Goal: Task Accomplishment & Management: Manage account settings

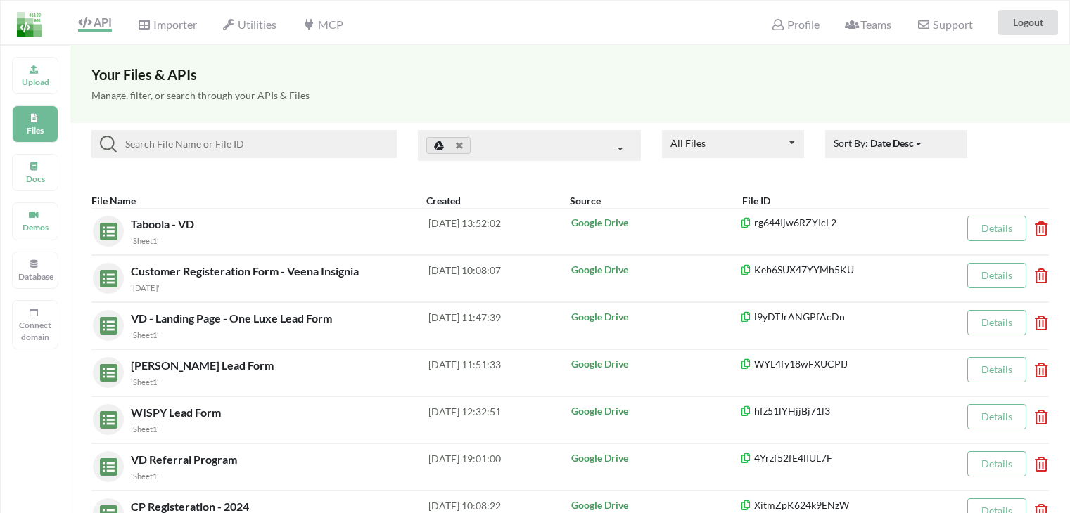
scroll to position [422, 0]
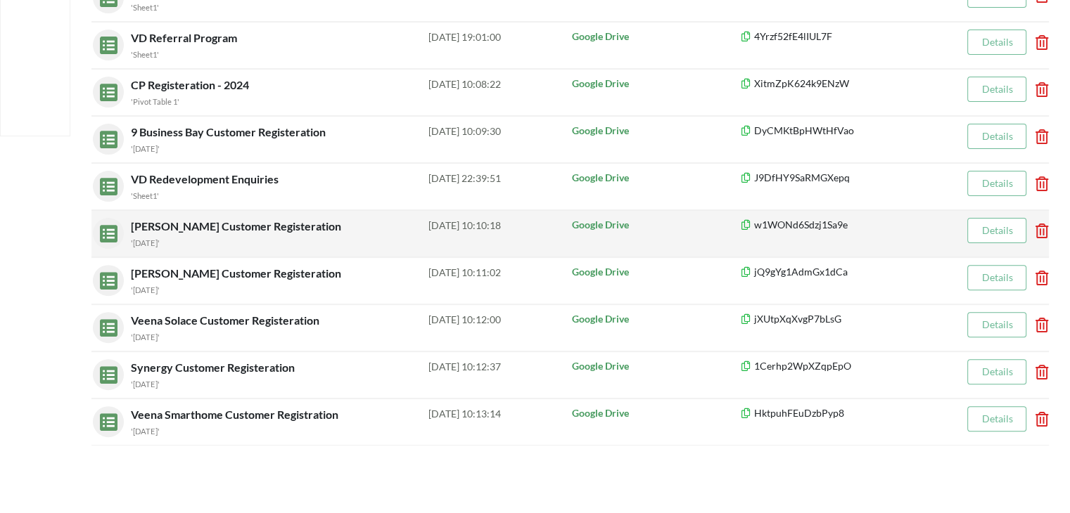
click at [158, 223] on span "[PERSON_NAME] Customer Registeration" at bounding box center [237, 225] width 213 height 13
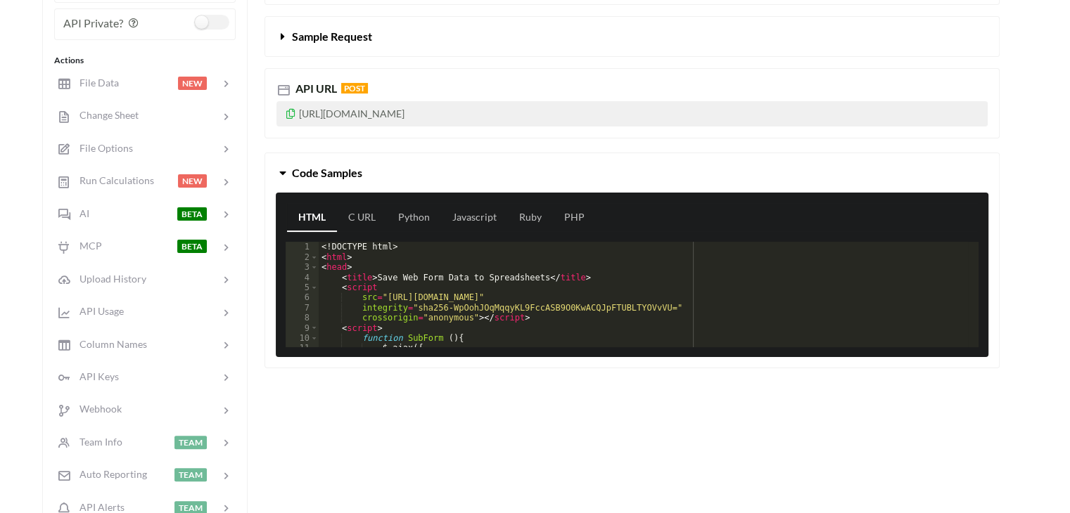
scroll to position [95, 0]
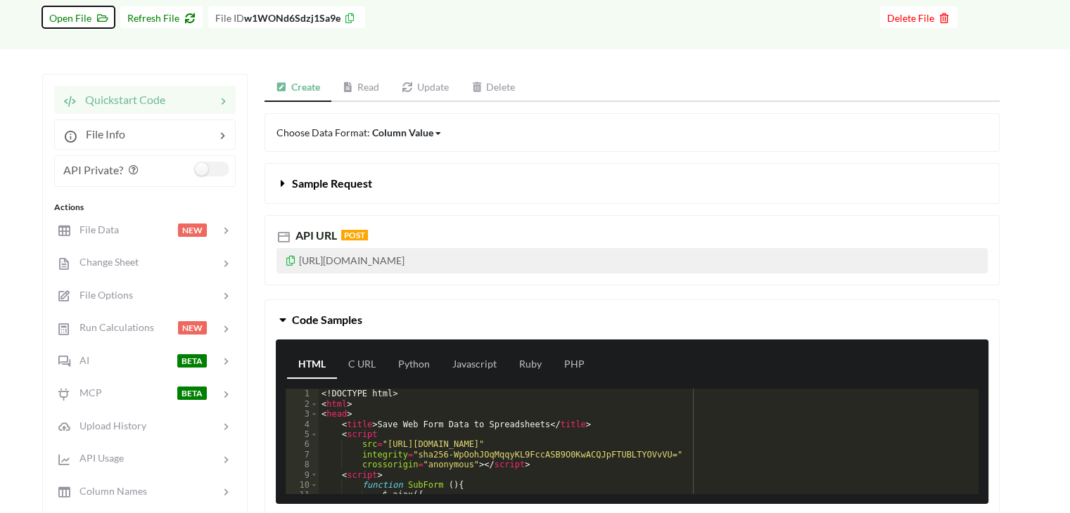
click at [68, 12] on span "Open File" at bounding box center [78, 18] width 58 height 12
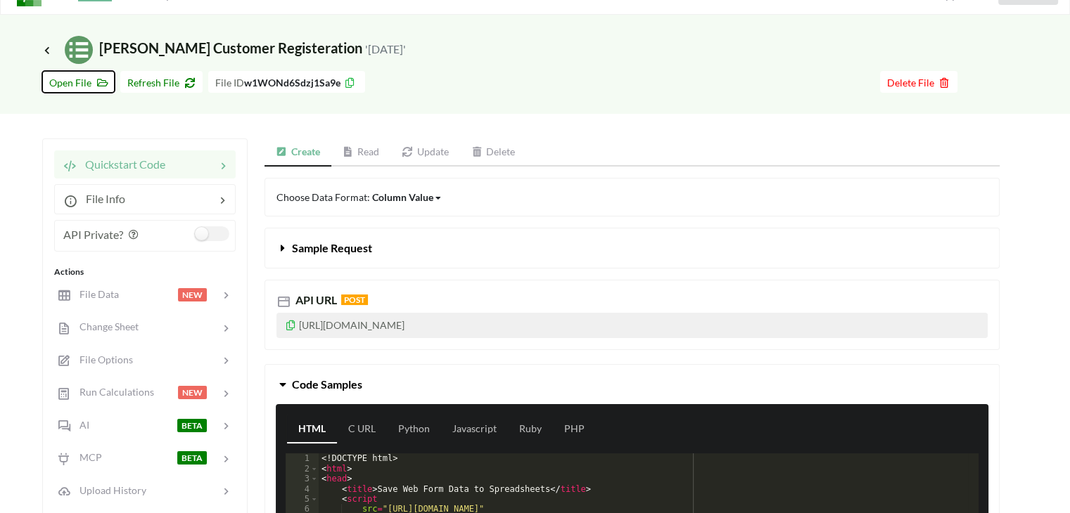
scroll to position [25, 0]
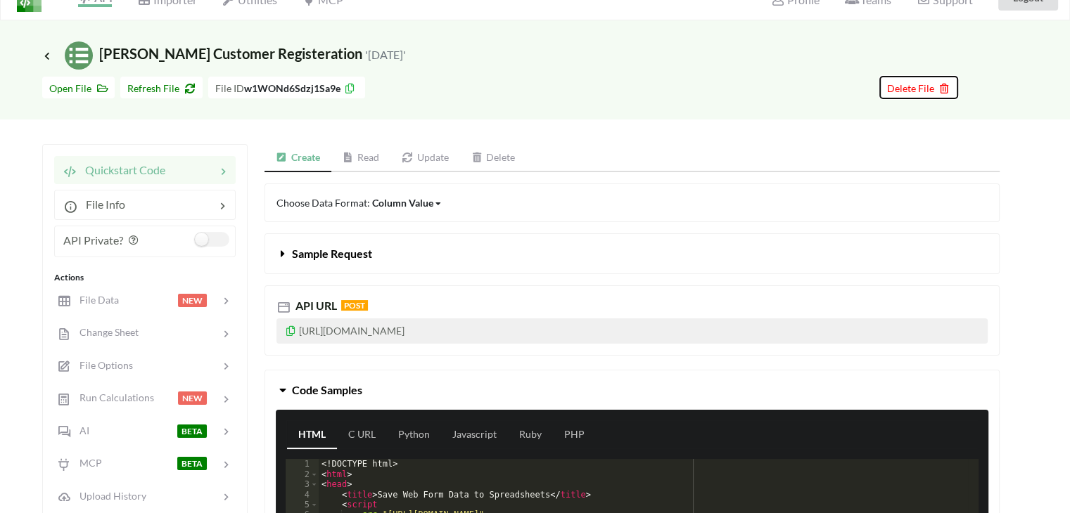
click at [943, 88] on icon at bounding box center [942, 87] width 12 height 10
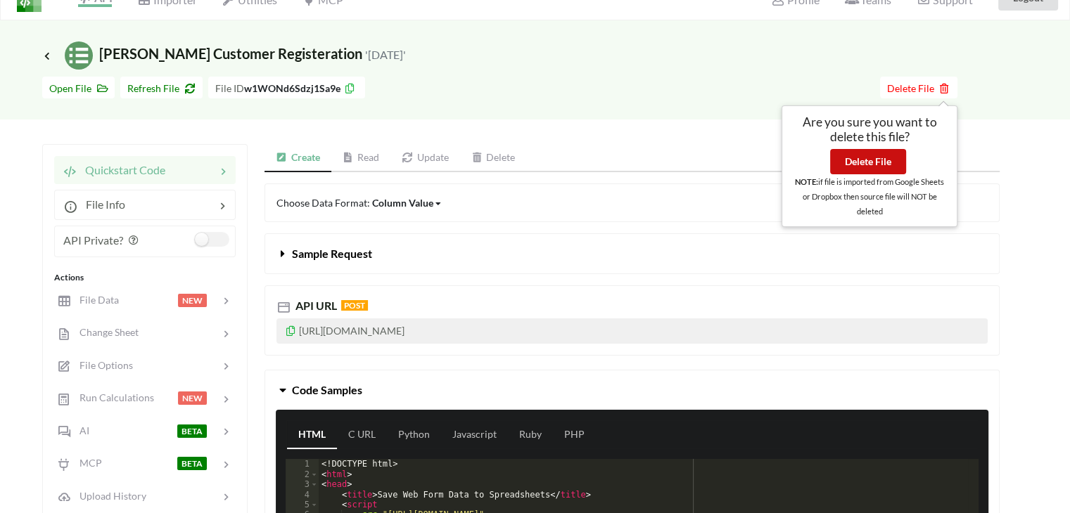
click at [867, 163] on button "Delete File" at bounding box center [868, 161] width 76 height 25
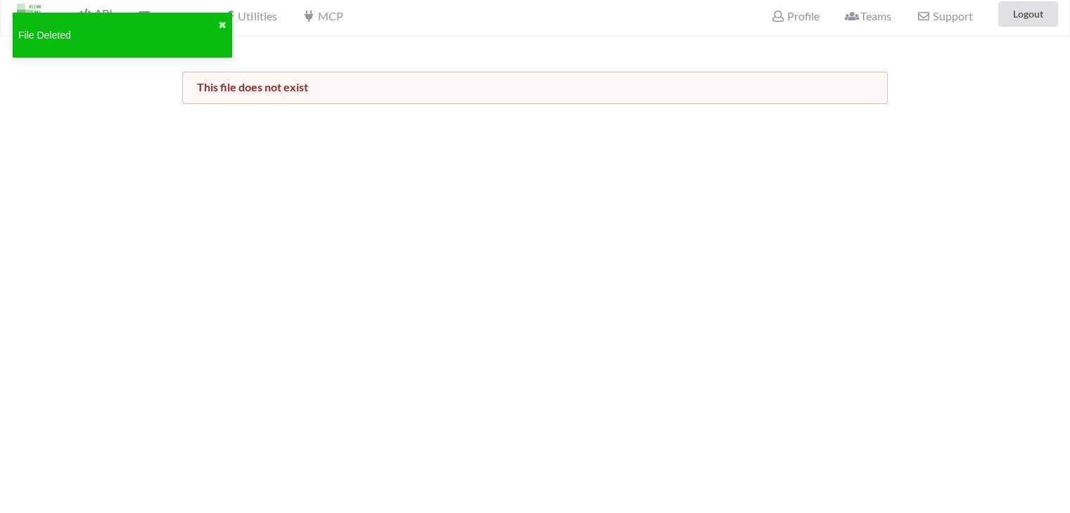
scroll to position [0, 0]
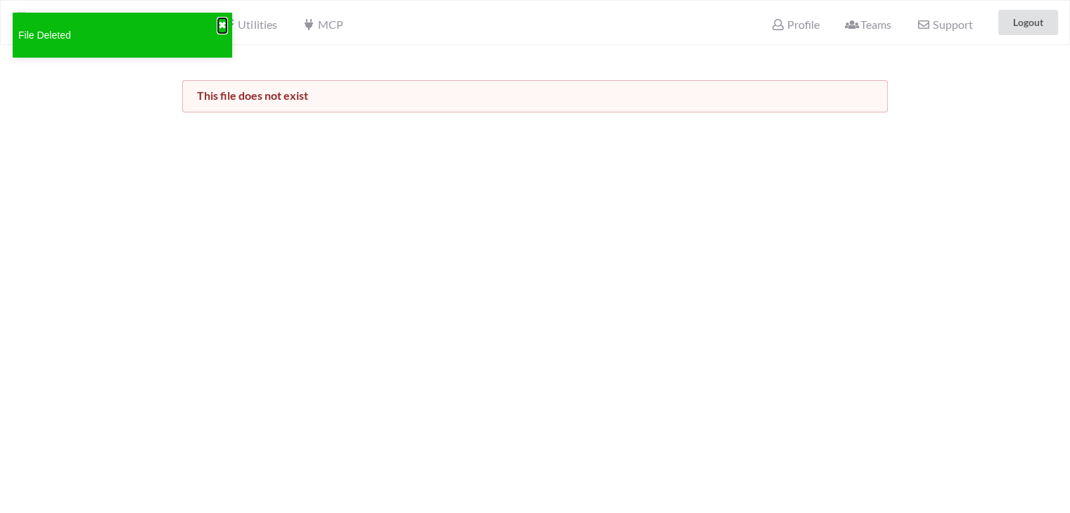
click at [220, 21] on button "✖" at bounding box center [222, 25] width 8 height 15
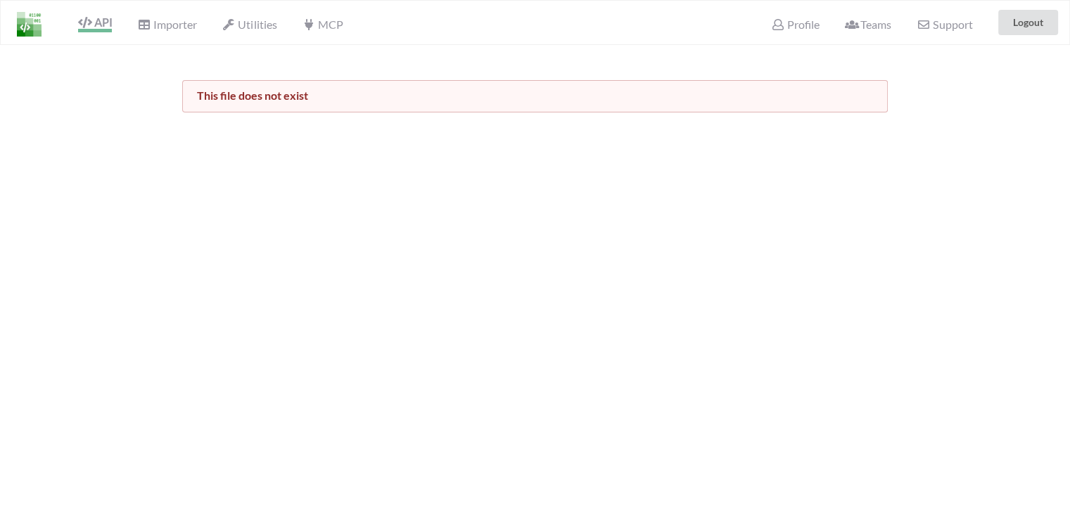
click at [93, 23] on span "API" at bounding box center [95, 23] width 34 height 17
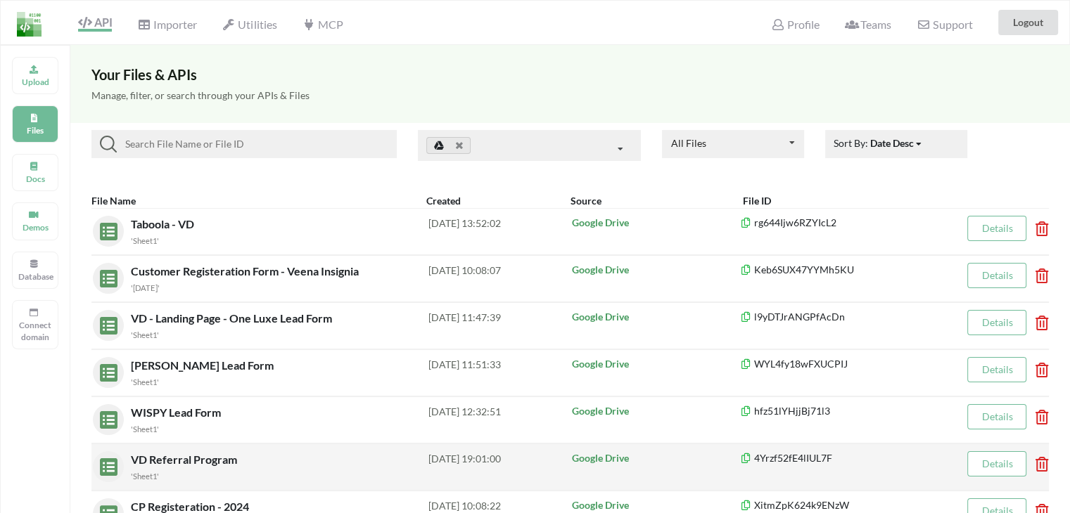
scroll to position [422, 0]
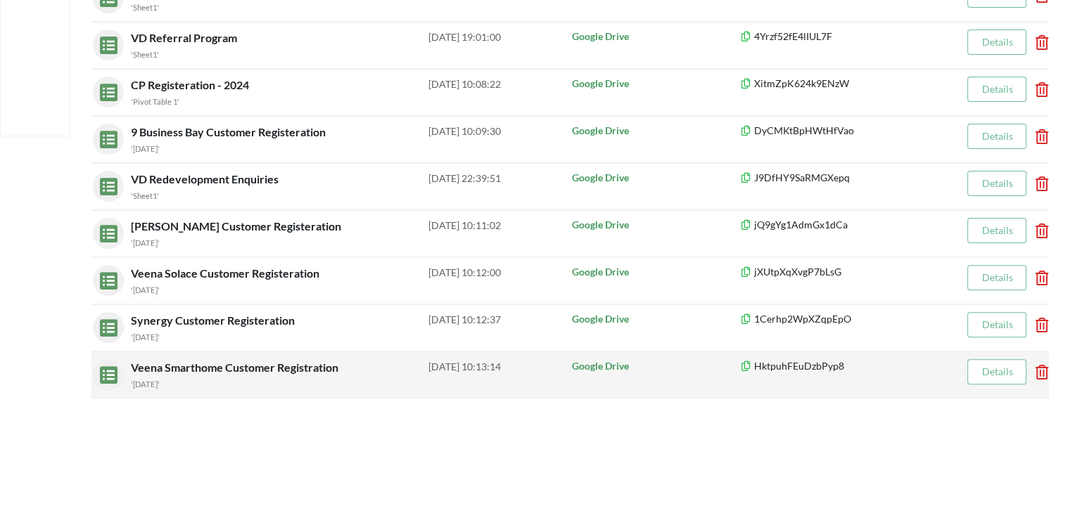
click at [217, 361] on span "Veena Smarthome Customer Registration" at bounding box center [236, 367] width 210 height 13
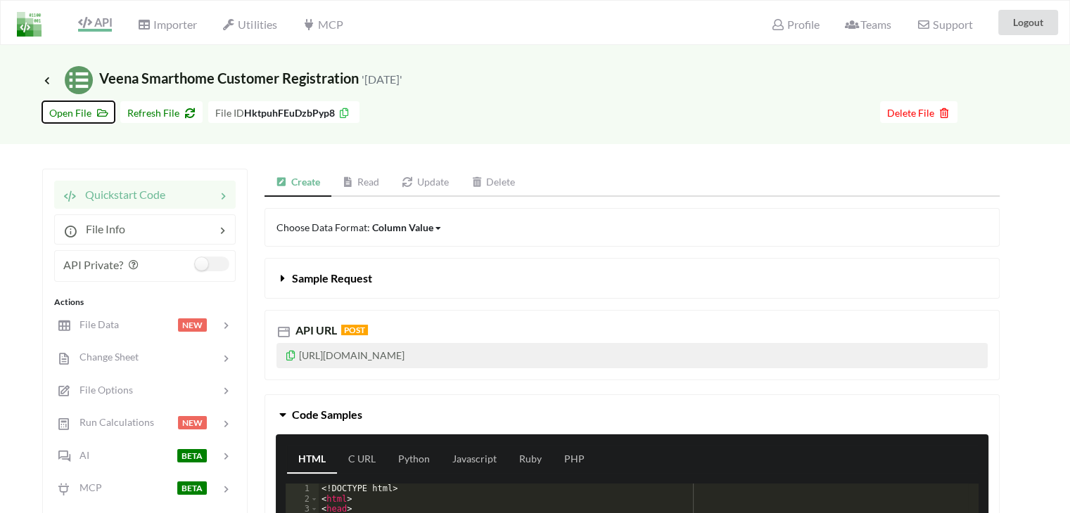
click at [82, 111] on span "Open File" at bounding box center [78, 113] width 58 height 12
click at [926, 114] on span "Delete File" at bounding box center [918, 113] width 63 height 12
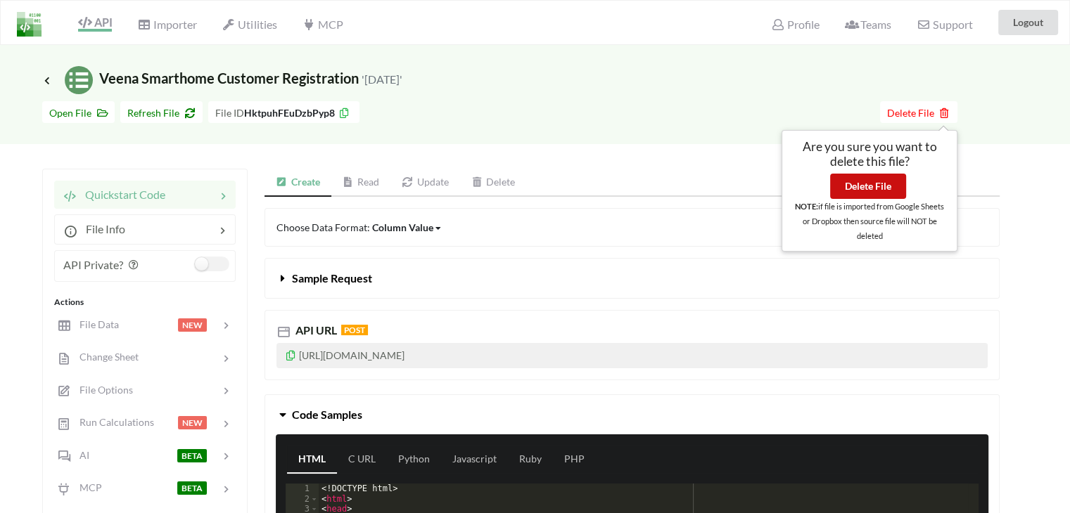
click at [881, 186] on button "Delete File" at bounding box center [868, 186] width 76 height 25
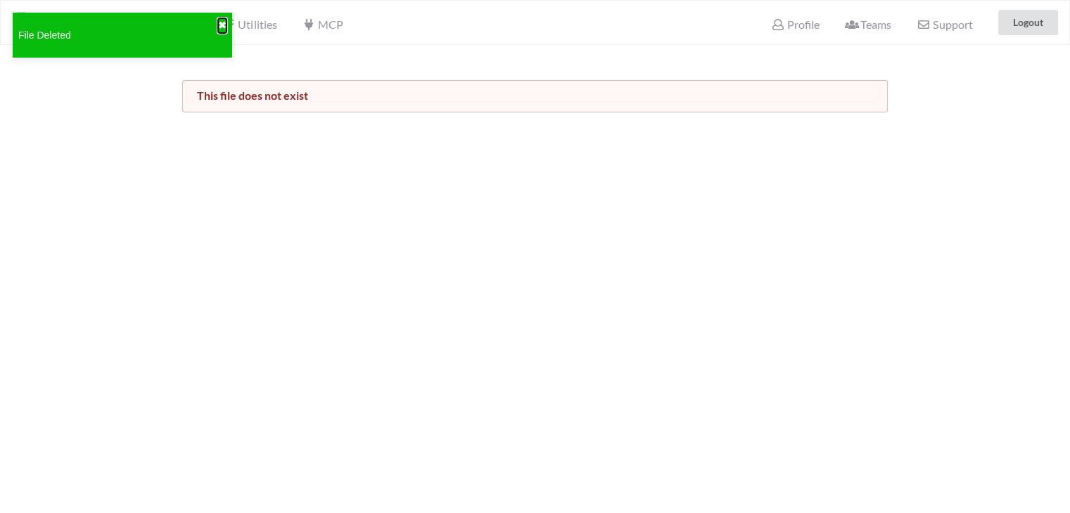
click at [225, 23] on button "✖" at bounding box center [222, 25] width 8 height 15
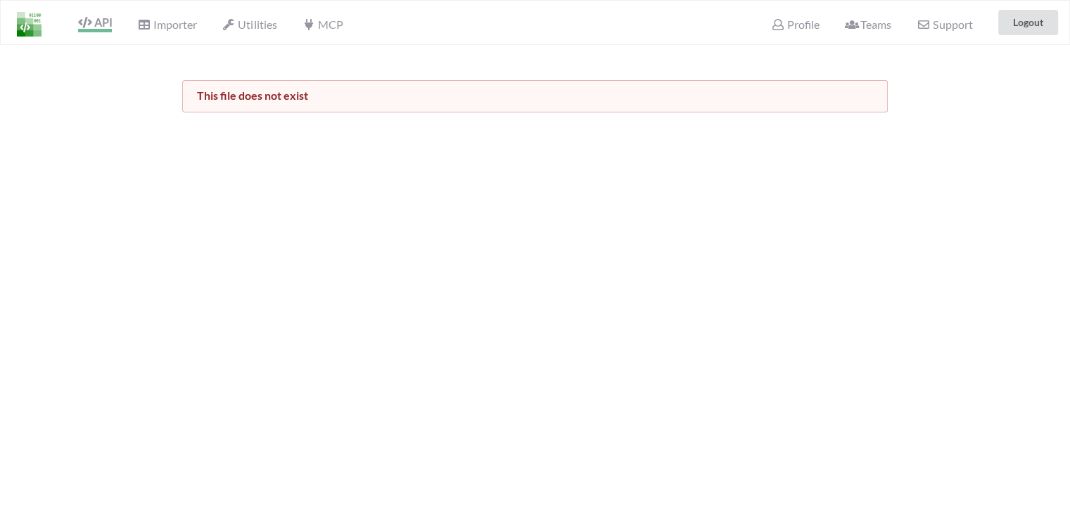
click at [105, 23] on span "API" at bounding box center [95, 23] width 34 height 17
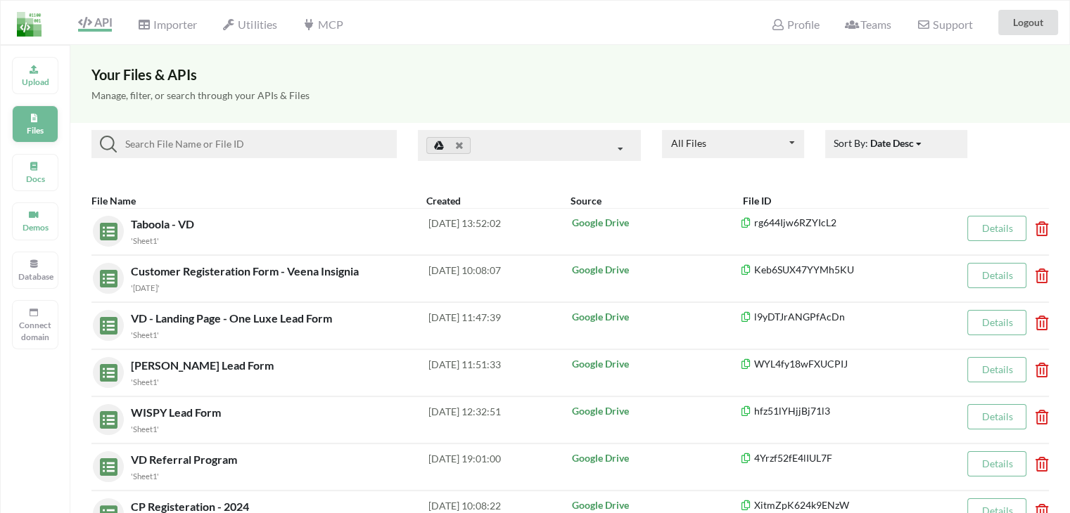
click at [36, 116] on icon at bounding box center [34, 116] width 10 height 8
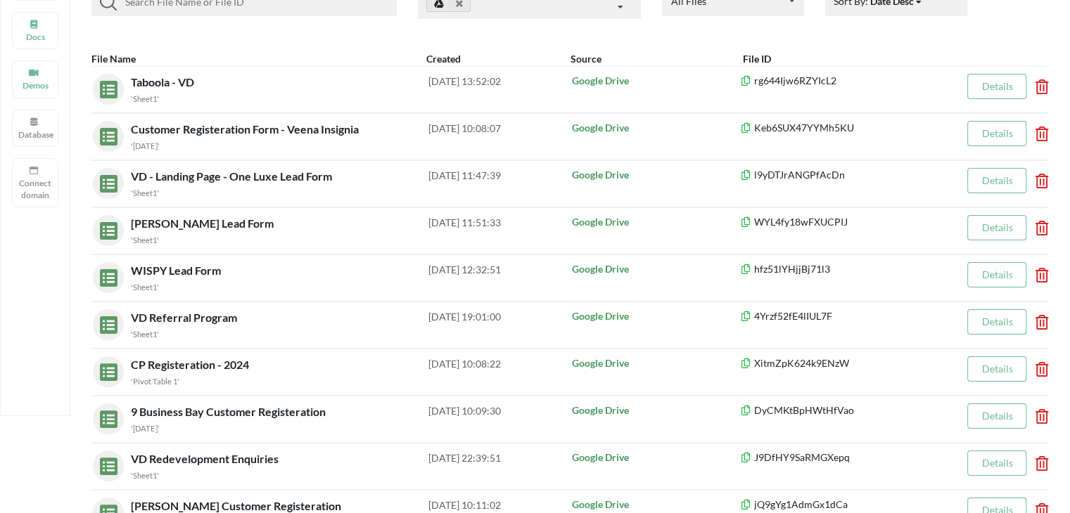
scroll to position [352, 0]
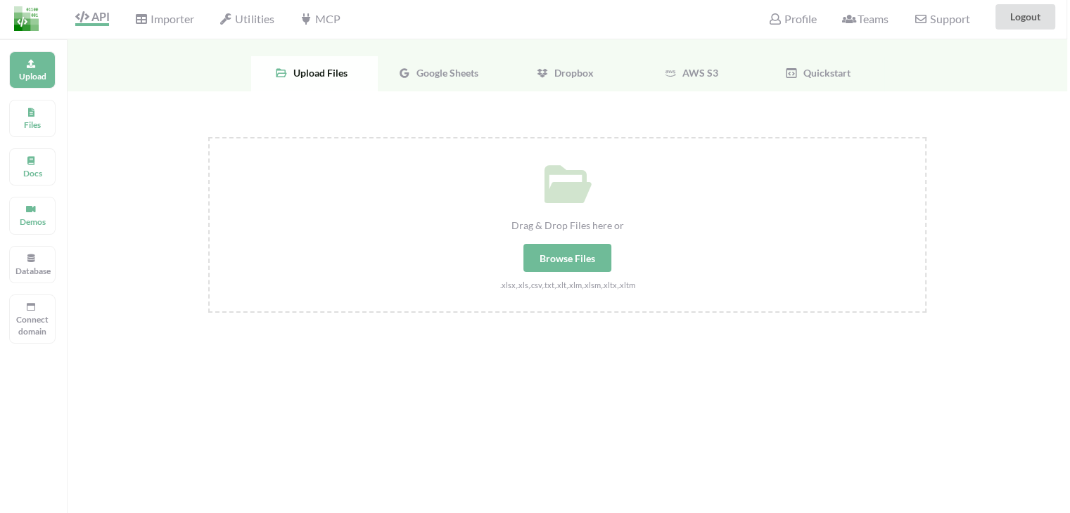
scroll to position [0, 3]
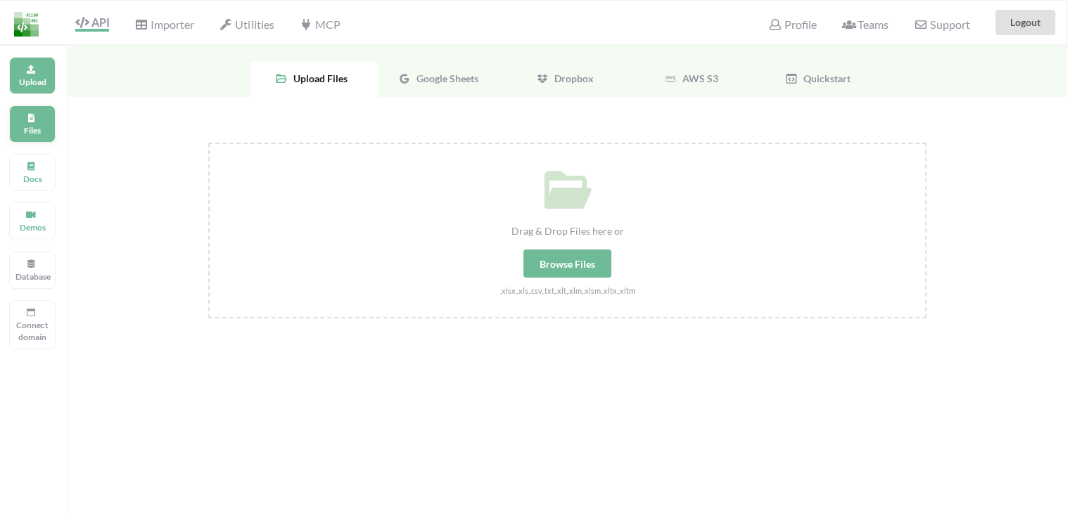
click at [32, 116] on icon at bounding box center [31, 116] width 10 height 8
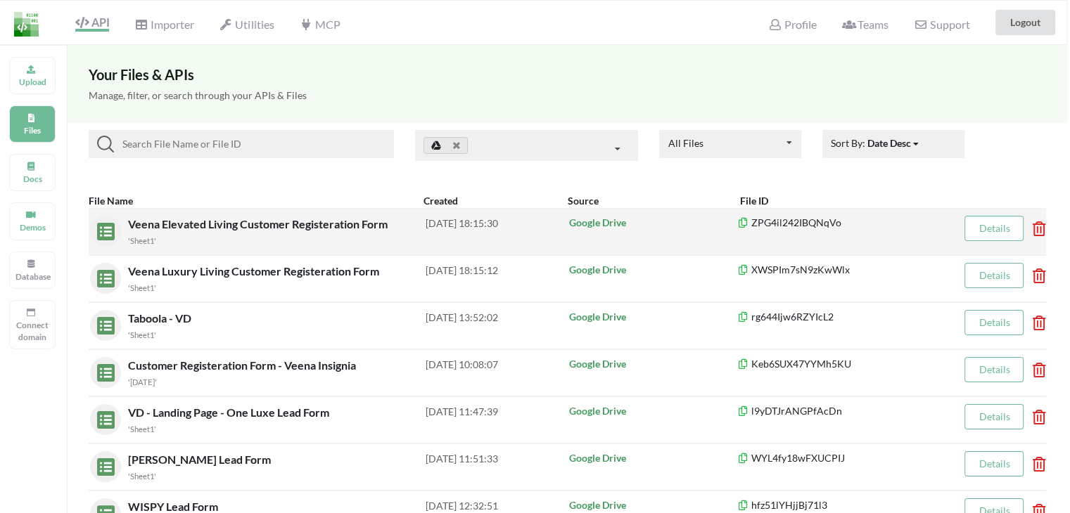
click at [260, 222] on span "Veena Elevated Living Customer Registeration Form" at bounding box center [259, 223] width 262 height 13
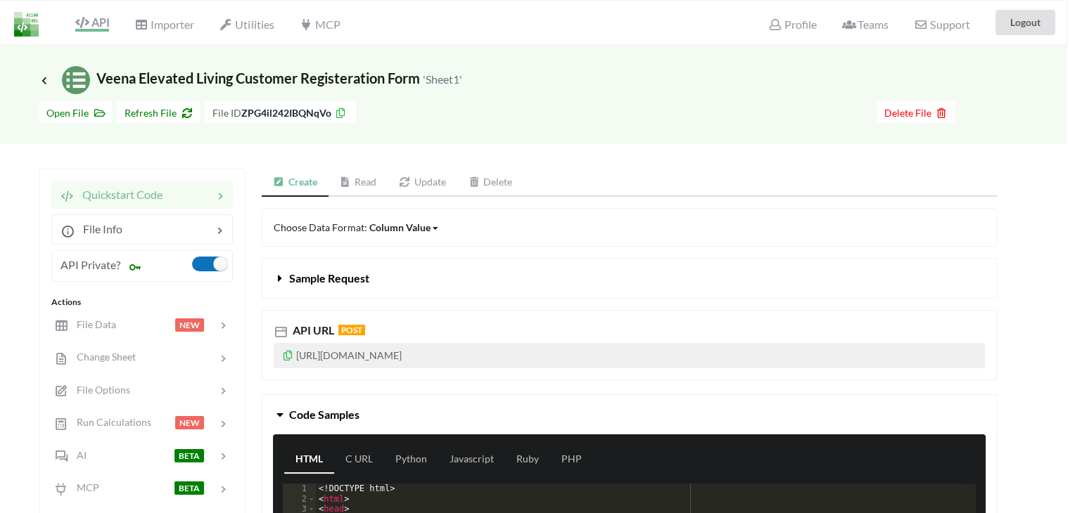
click at [211, 269] on label at bounding box center [209, 264] width 34 height 15
click at [369, 354] on p "https://api.apispreadsheets.com/data/ZPG4il242IBQNqVo/" at bounding box center [629, 355] width 711 height 25
copy p "https://api.apispreadsheets.com/data/ZPG4il242IBQNqVo/"
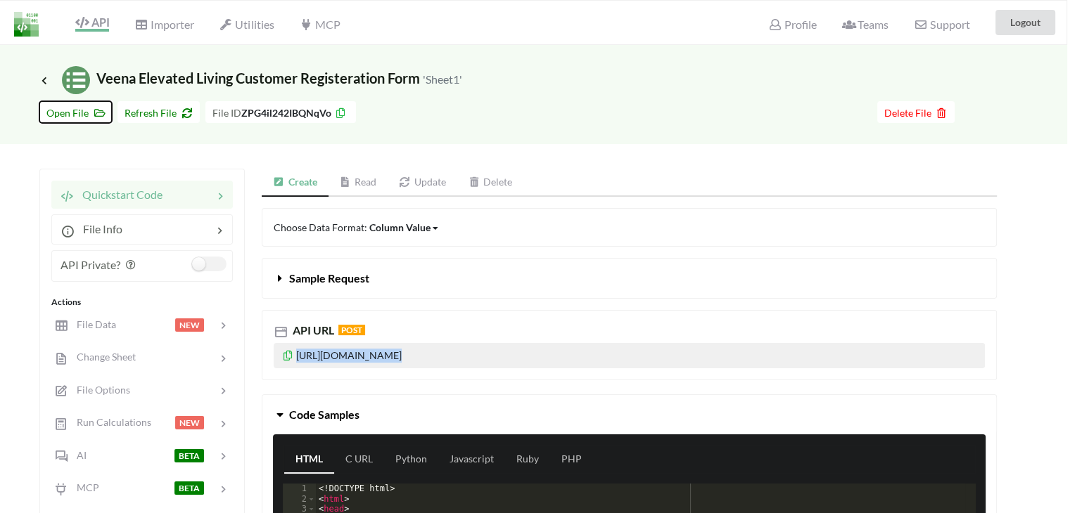
click at [53, 117] on span "Open File" at bounding box center [75, 113] width 58 height 12
click at [42, 79] on icon at bounding box center [44, 80] width 13 height 11
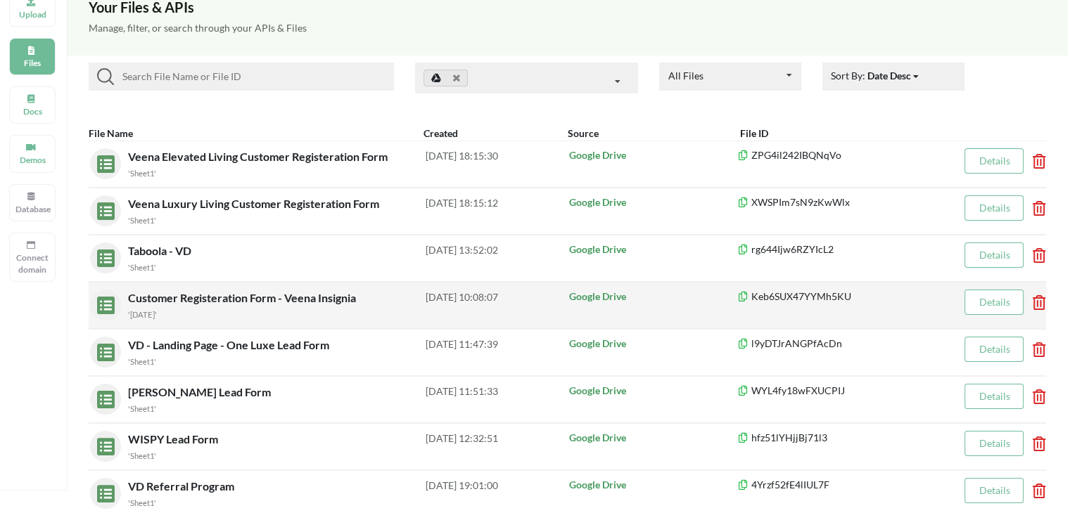
scroll to position [141, 3]
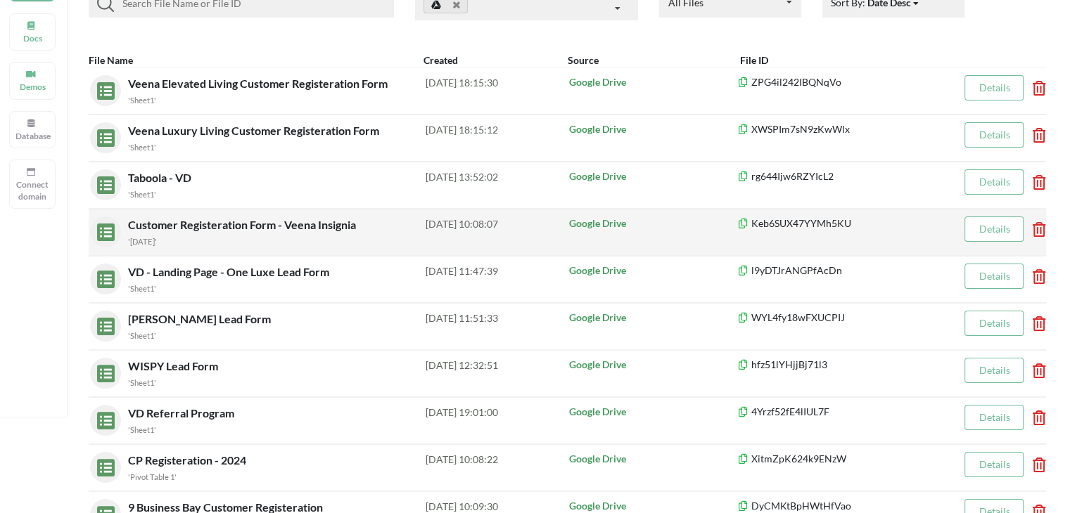
click at [169, 219] on span "Customer Registeration Form - Veena Insignia" at bounding box center [243, 224] width 231 height 13
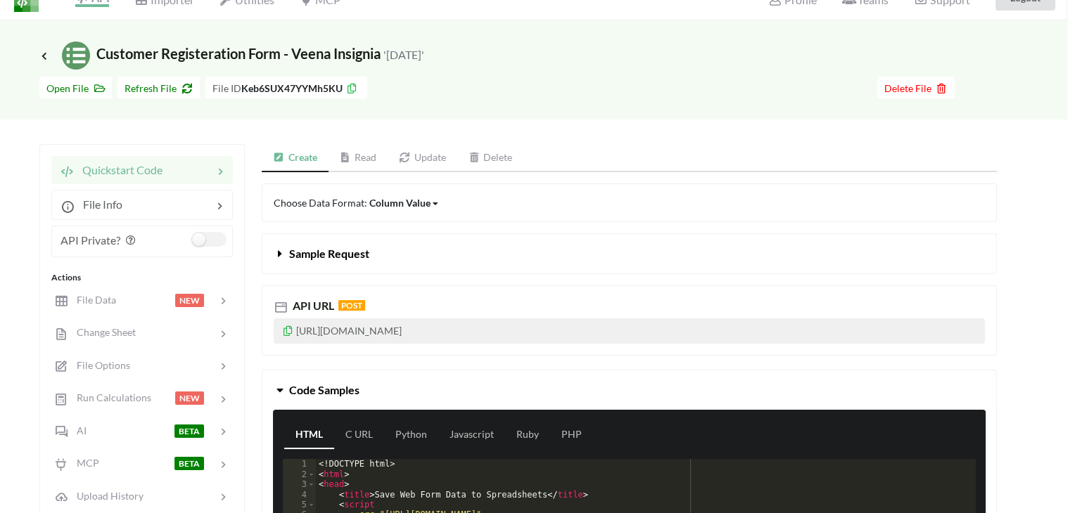
scroll to position [0, 3]
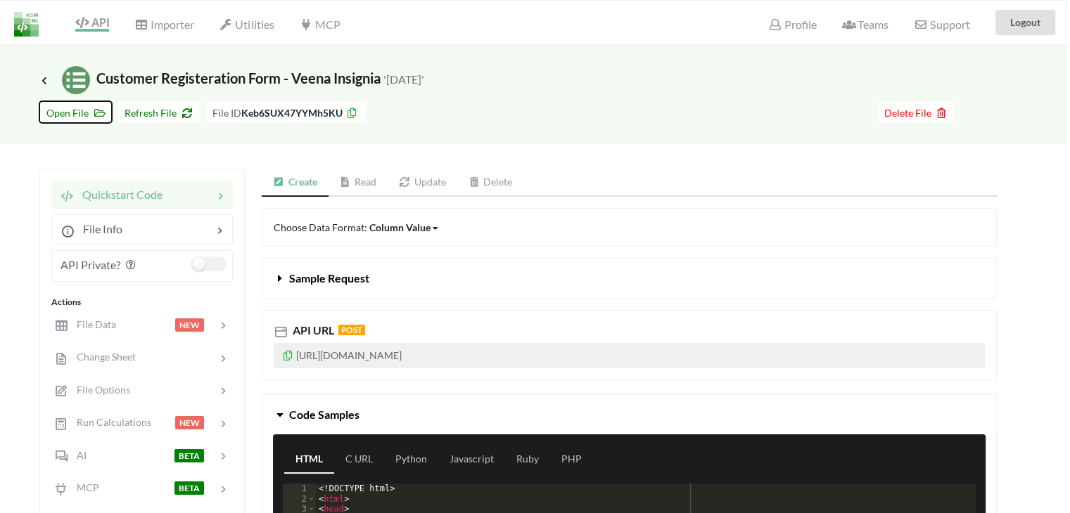
click at [89, 115] on span "Open File" at bounding box center [75, 113] width 58 height 12
click at [38, 82] on icon at bounding box center [44, 80] width 13 height 11
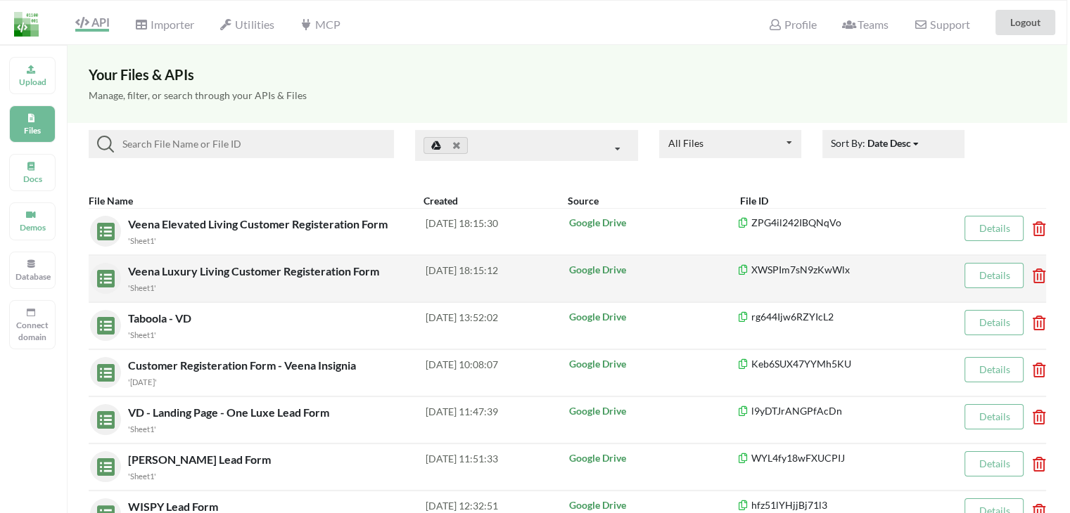
click at [174, 276] on span "Veena Luxury Living Customer Registeration Form" at bounding box center [255, 270] width 254 height 13
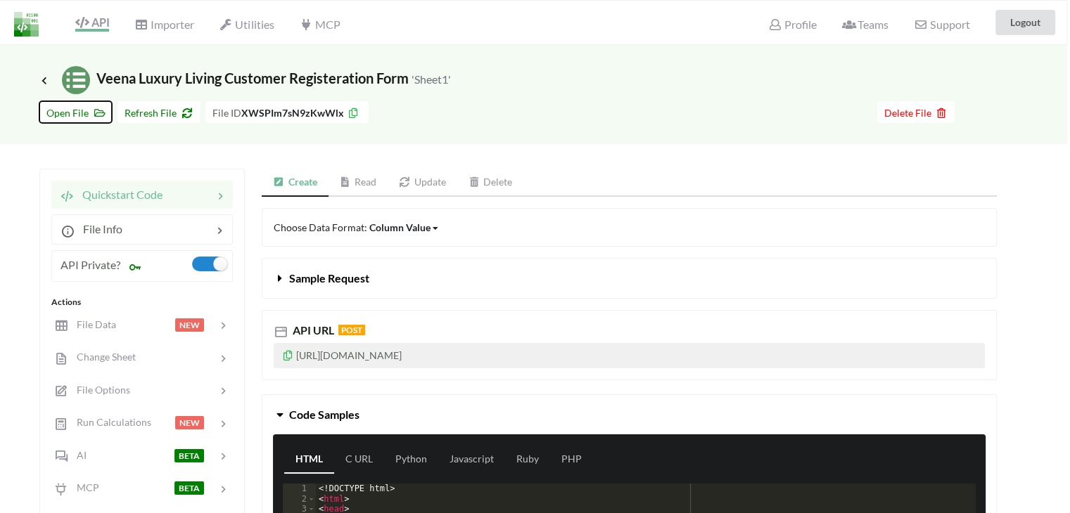
click at [72, 107] on span "Open File" at bounding box center [75, 113] width 58 height 12
click at [82, 113] on span "Open File" at bounding box center [75, 113] width 58 height 12
click at [193, 260] on label at bounding box center [209, 264] width 34 height 15
click at [65, 115] on span "Open File" at bounding box center [75, 113] width 58 height 12
click at [42, 78] on icon at bounding box center [44, 80] width 13 height 11
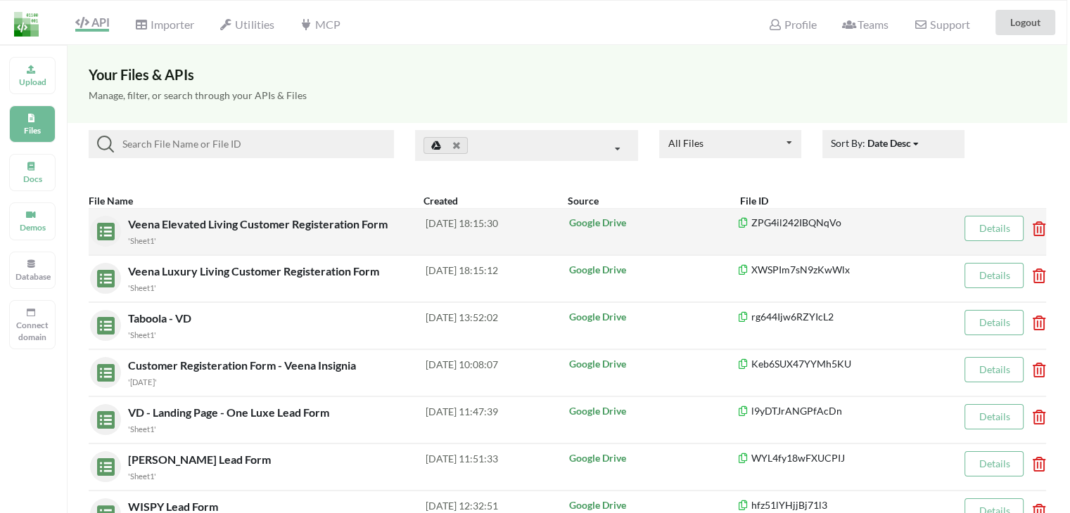
click at [197, 219] on span "Veena Elevated Living Customer Registeration Form" at bounding box center [259, 223] width 262 height 13
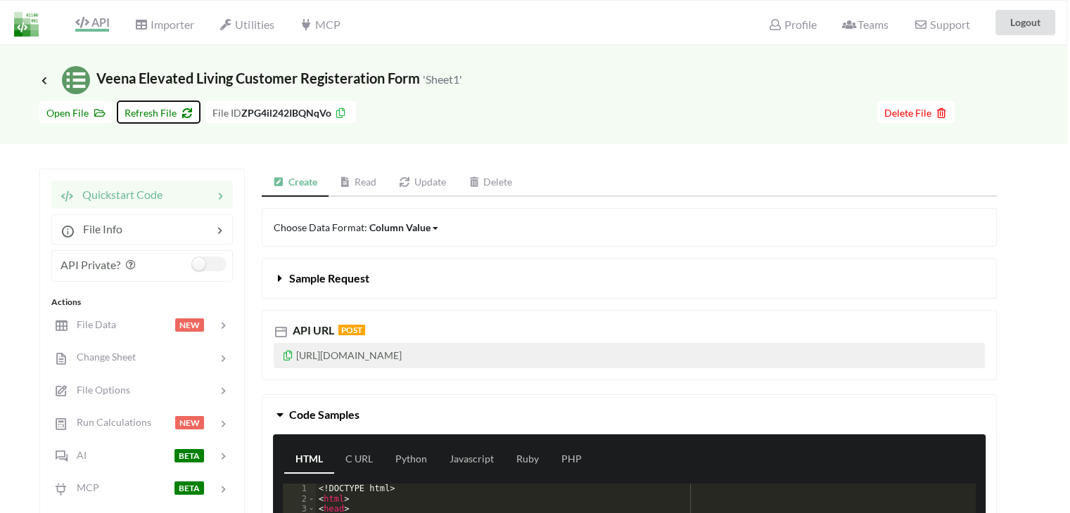
click at [147, 113] on span "Refresh File" at bounding box center [158, 113] width 68 height 12
click at [84, 110] on span "Open File" at bounding box center [75, 113] width 58 height 12
click at [166, 110] on span "Refresh File" at bounding box center [158, 113] width 68 height 12
click at [62, 105] on button "Open File" at bounding box center [75, 112] width 72 height 22
click at [139, 114] on span "Refresh File" at bounding box center [158, 113] width 68 height 12
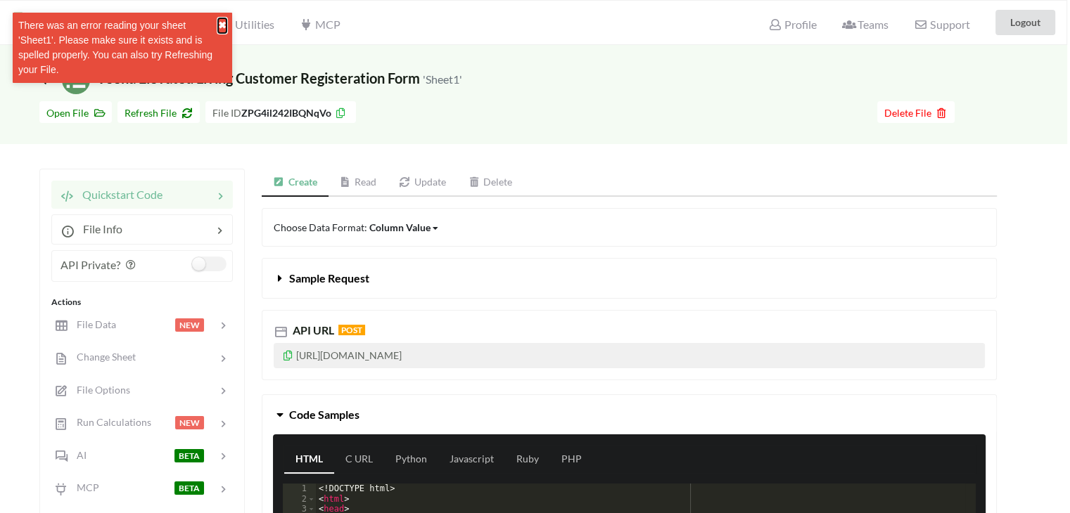
click at [220, 20] on button "✖" at bounding box center [222, 25] width 8 height 15
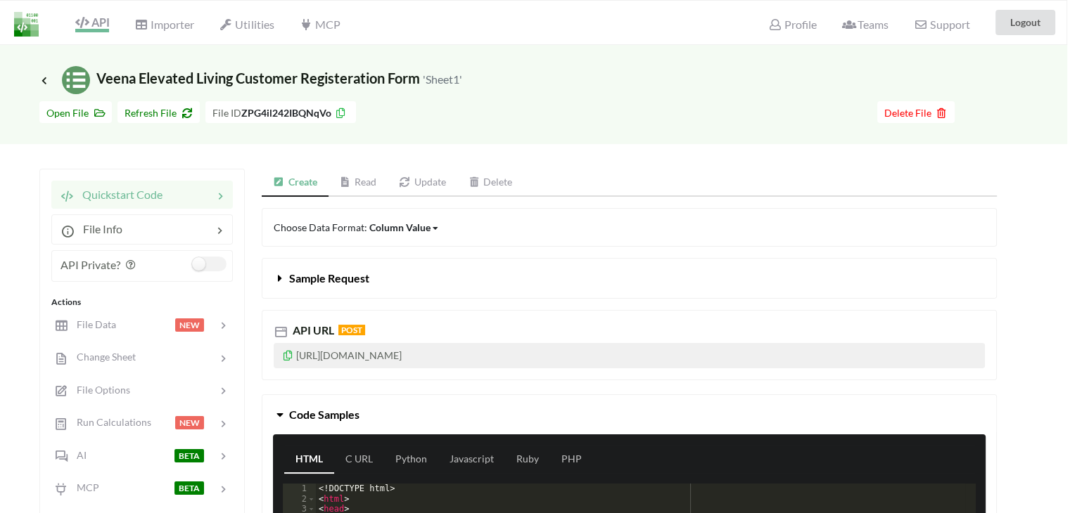
click at [90, 25] on span "API" at bounding box center [92, 23] width 34 height 17
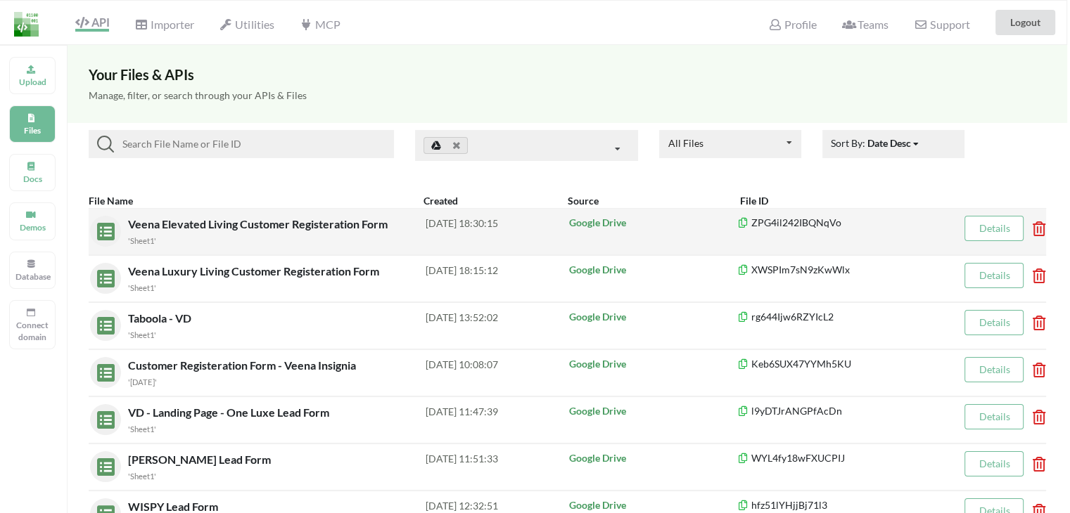
click at [244, 225] on span "Veena Elevated Living Customer Registeration Form" at bounding box center [259, 223] width 262 height 13
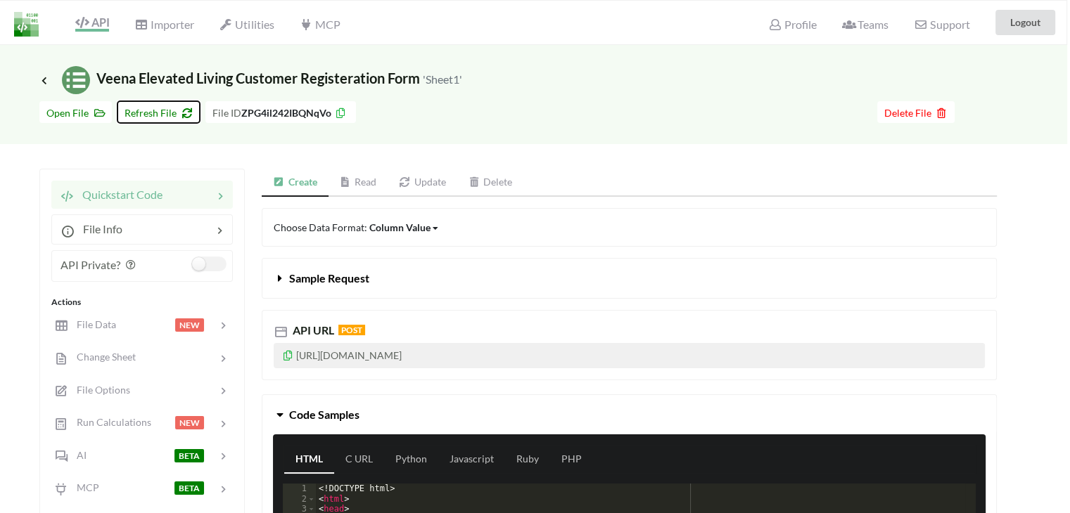
click at [132, 113] on span "Refresh File" at bounding box center [158, 113] width 68 height 12
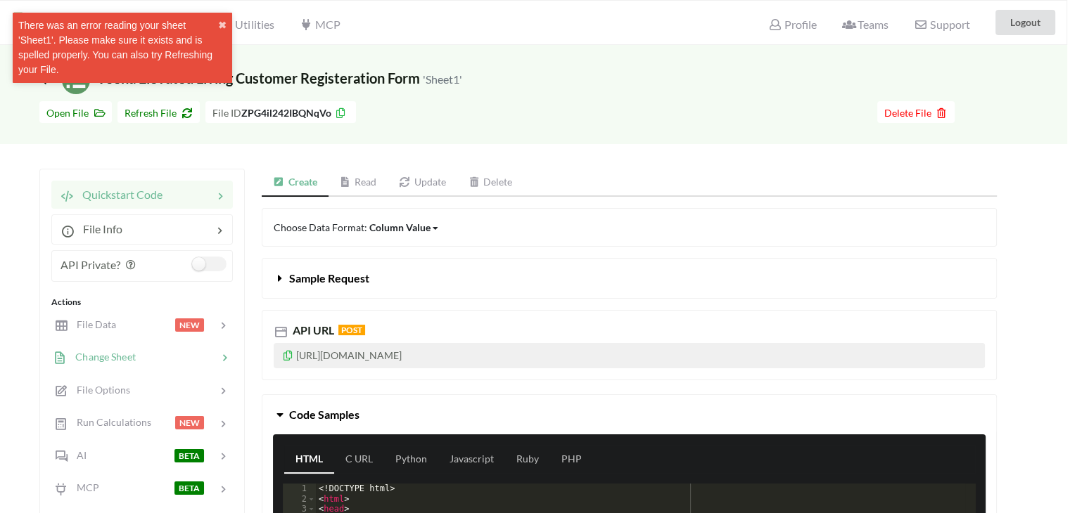
click at [139, 352] on div at bounding box center [177, 358] width 82 height 16
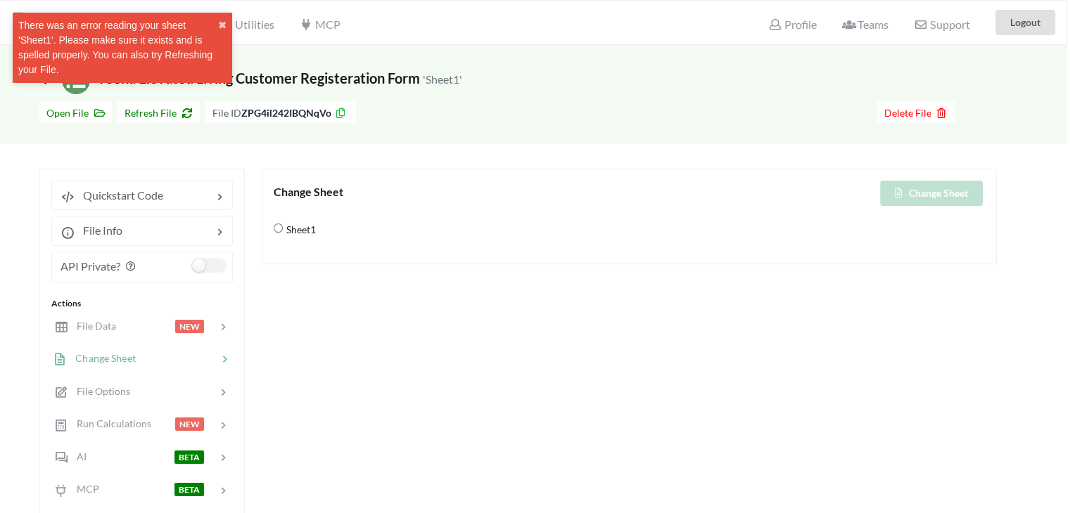
click at [295, 229] on span "Sheet1" at bounding box center [299, 230] width 33 height 30
click at [283, 229] on input "Sheet1" at bounding box center [278, 228] width 9 height 9
radio input "true"
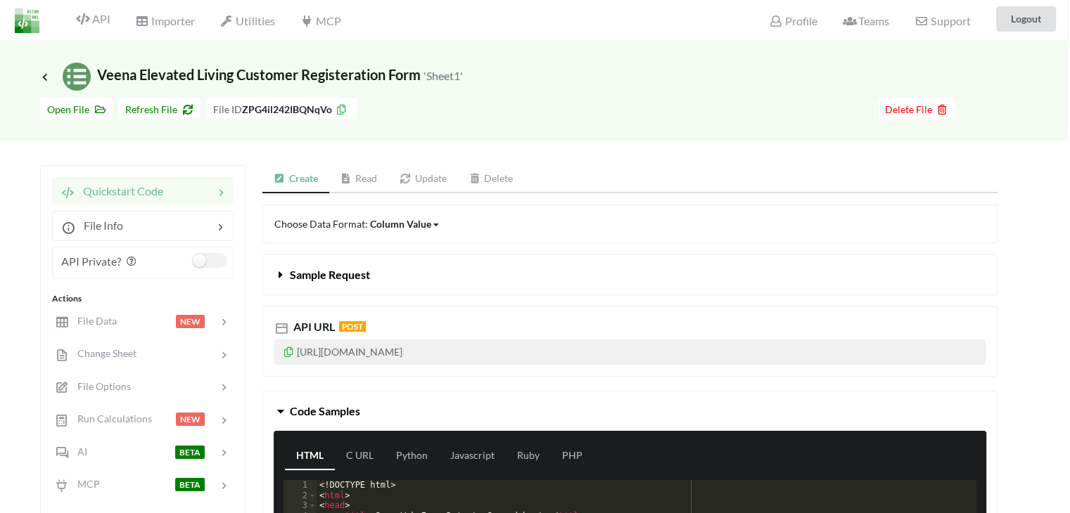
scroll to position [70, 2]
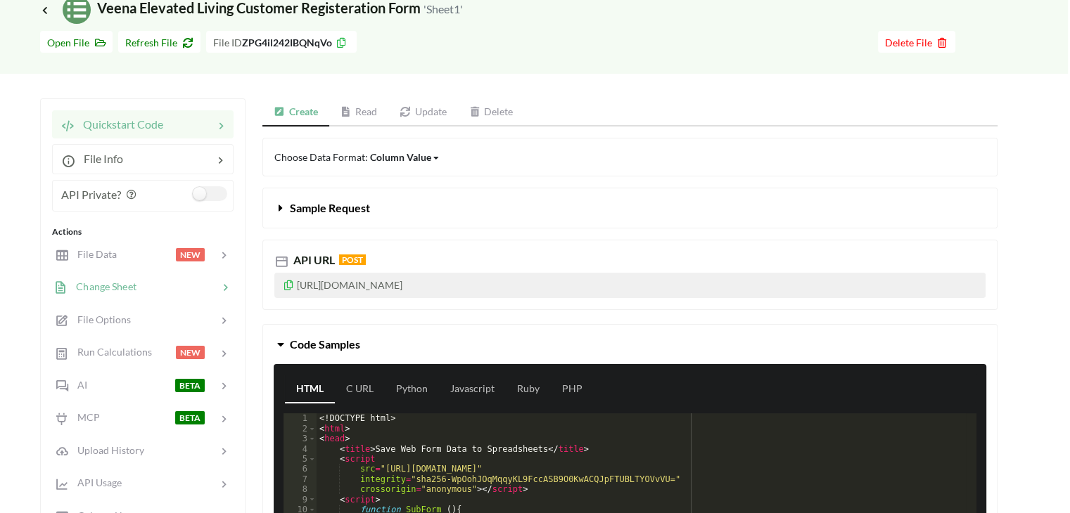
click at [111, 281] on span "Change Sheet" at bounding box center [102, 287] width 69 height 12
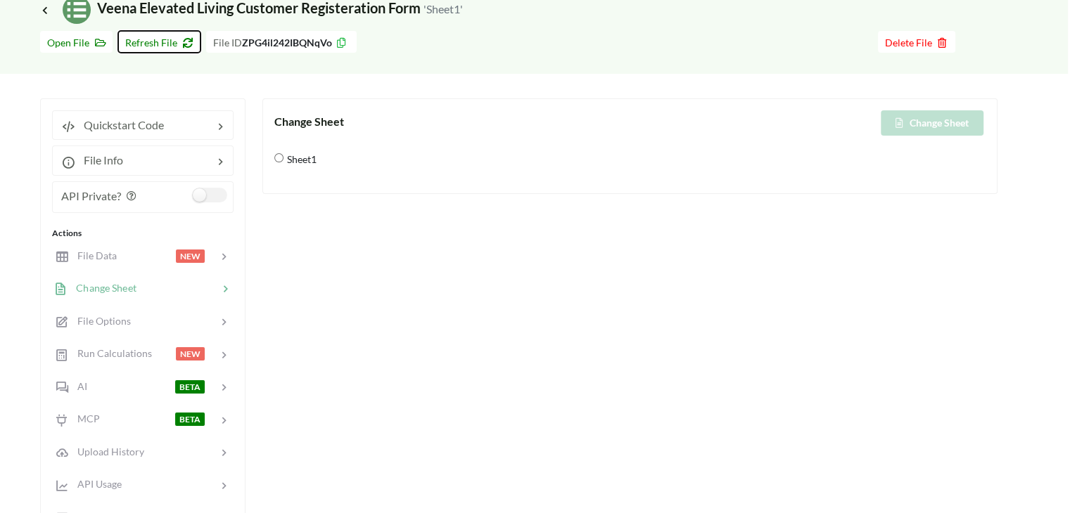
click at [137, 48] on span "Refresh File" at bounding box center [159, 43] width 68 height 12
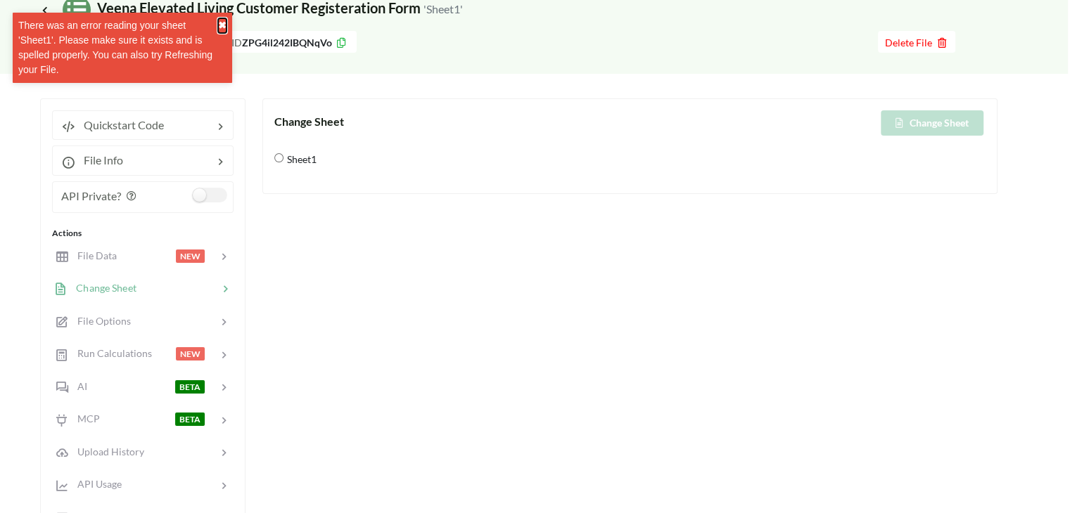
click at [224, 20] on button "✖" at bounding box center [222, 25] width 8 height 15
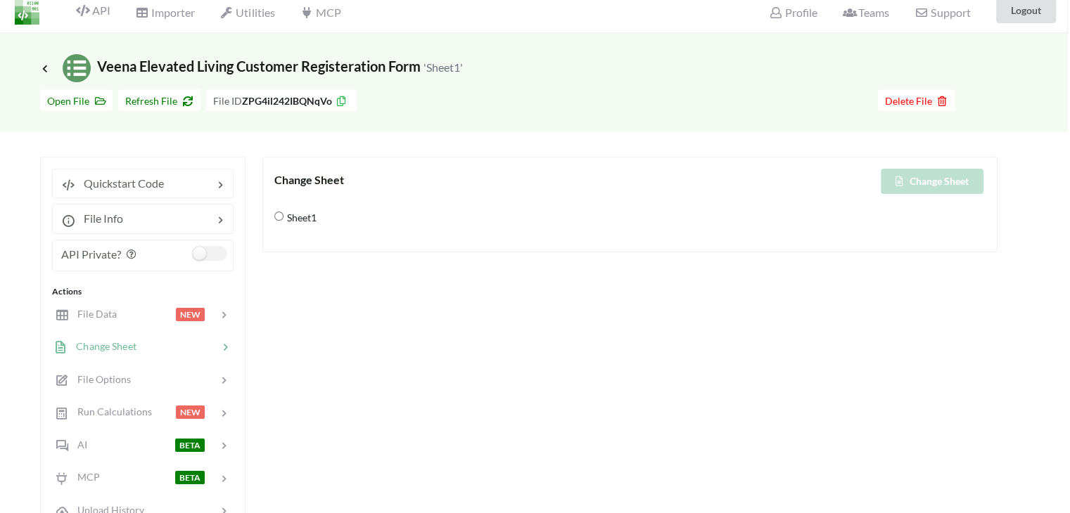
scroll to position [0, 2]
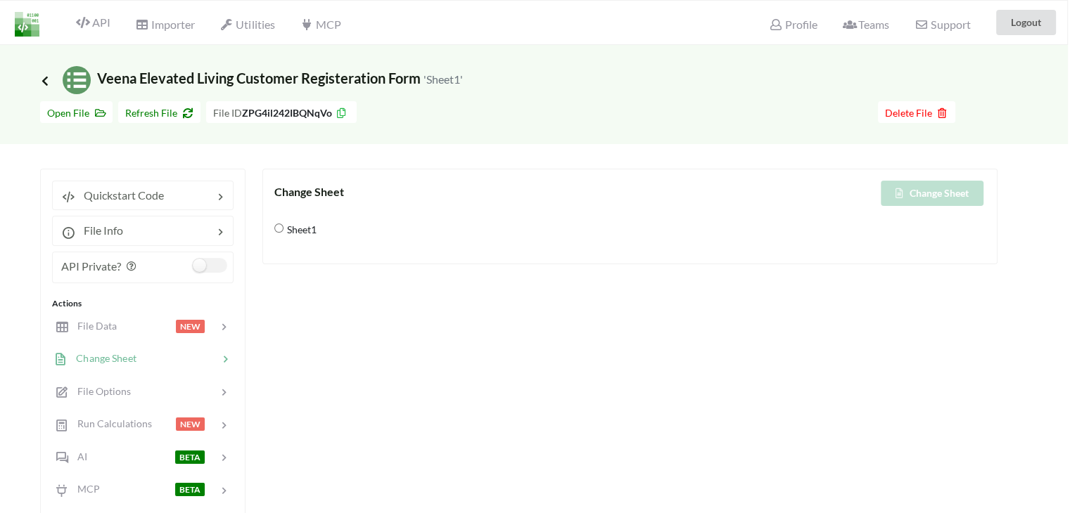
click at [45, 78] on icon at bounding box center [45, 80] width 13 height 11
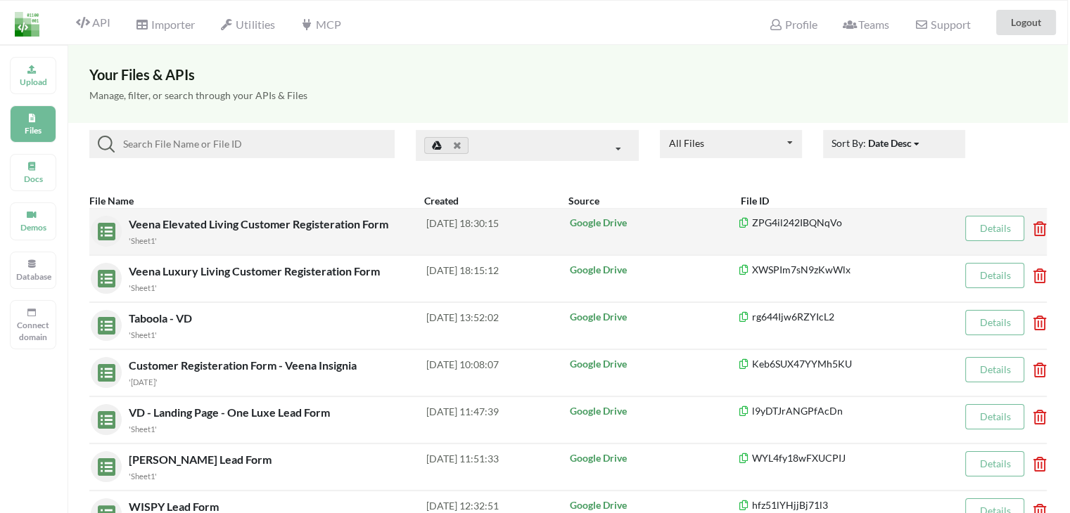
click at [238, 227] on span "Veena Elevated Living Customer Registeration Form" at bounding box center [260, 223] width 262 height 13
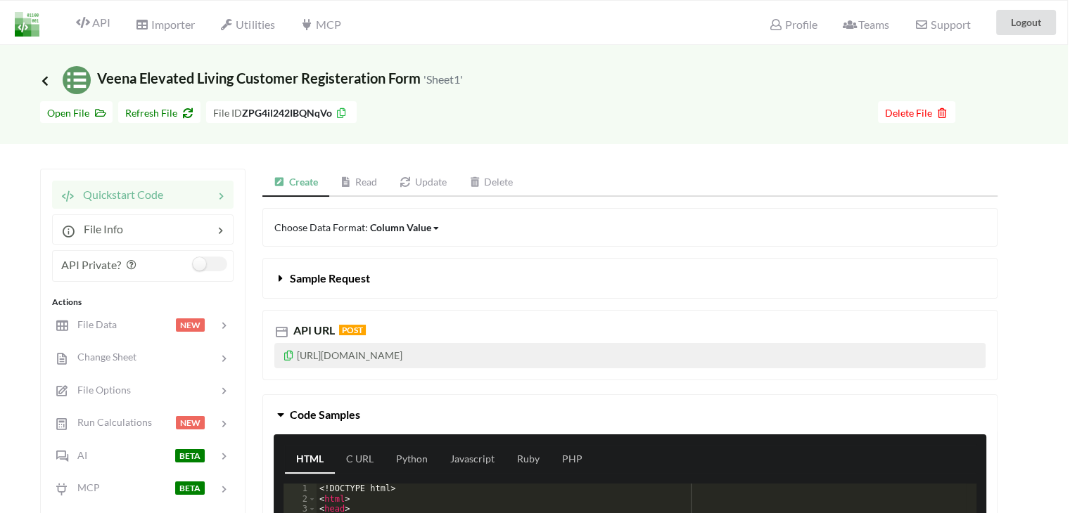
click at [41, 81] on icon at bounding box center [45, 80] width 13 height 11
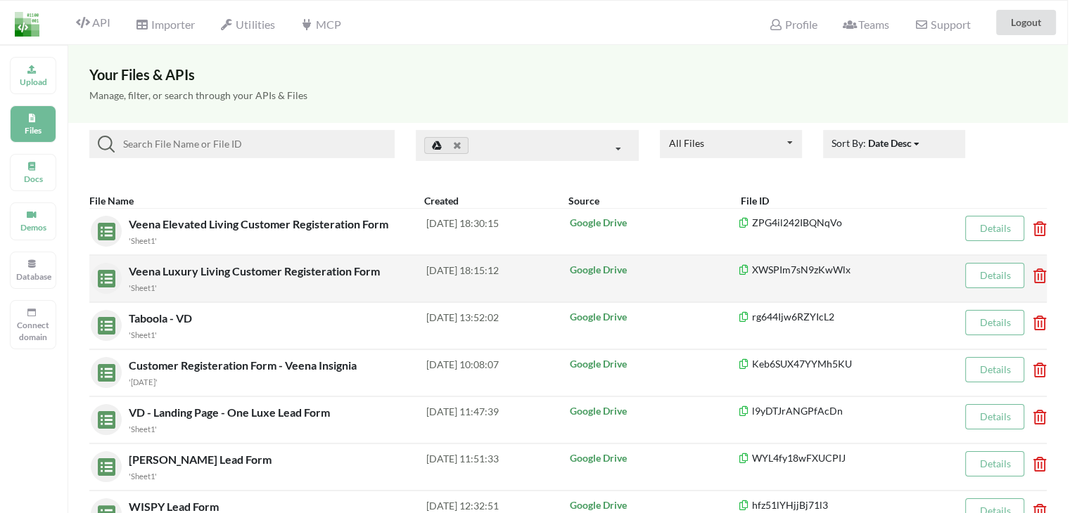
click at [207, 278] on div "Veena Luxury Living Customer Registeration Form 'Sheet1'" at bounding box center [278, 279] width 298 height 32
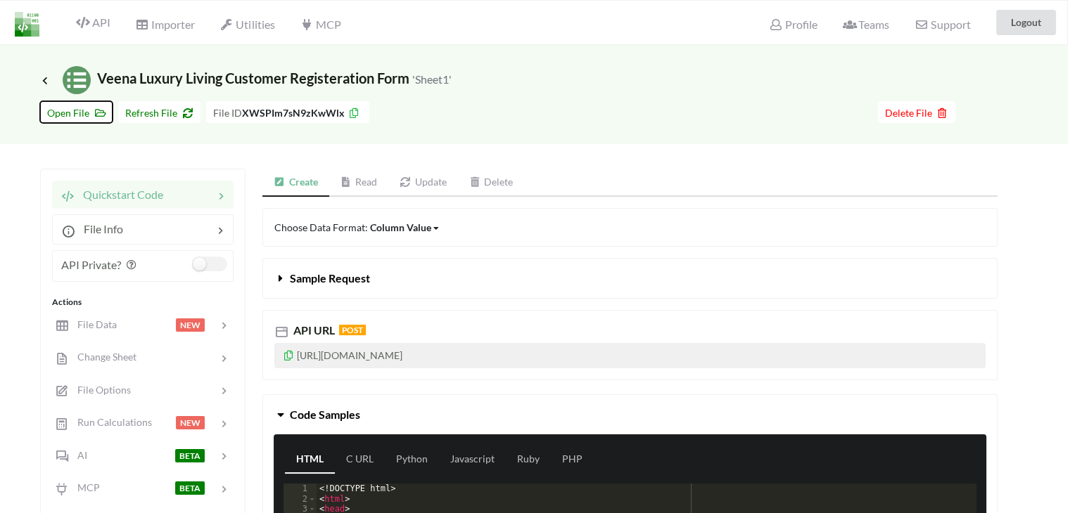
click at [65, 116] on span "Open File" at bounding box center [76, 113] width 58 height 12
click at [165, 107] on span "Refresh File" at bounding box center [159, 113] width 68 height 12
click at [77, 113] on span "Open File" at bounding box center [76, 113] width 58 height 12
click at [138, 124] on div "Go To Files page Download hidden Open File Refresh File File ID XWSPIm7sN9zKwWl…" at bounding box center [533, 119] width 1070 height 50
click at [145, 114] on span "Refresh File" at bounding box center [159, 113] width 68 height 12
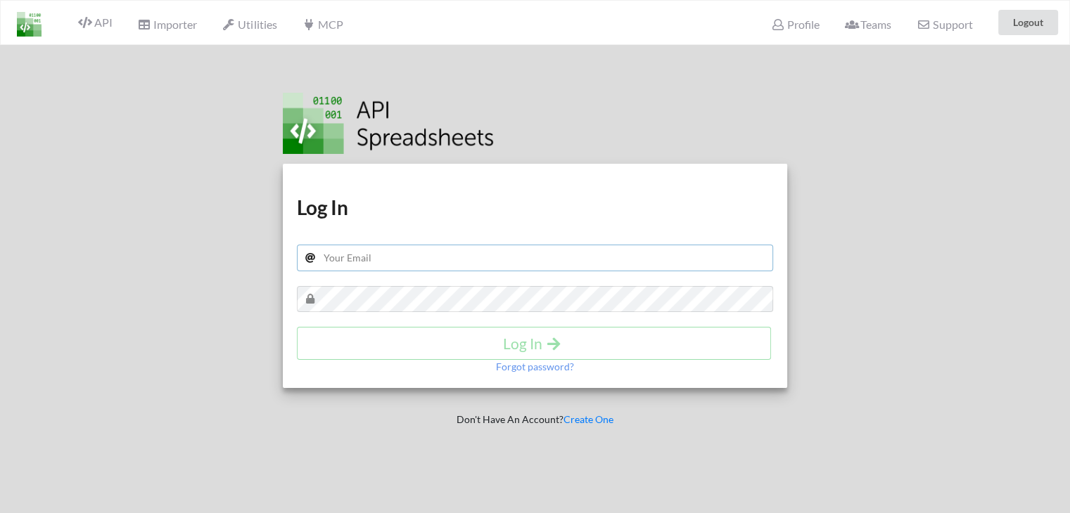
click at [366, 264] on input "text" at bounding box center [535, 258] width 477 height 27
type input "sandy.panchal619@gmail.com"
click at [364, 358] on button "Log In" at bounding box center [534, 343] width 474 height 33
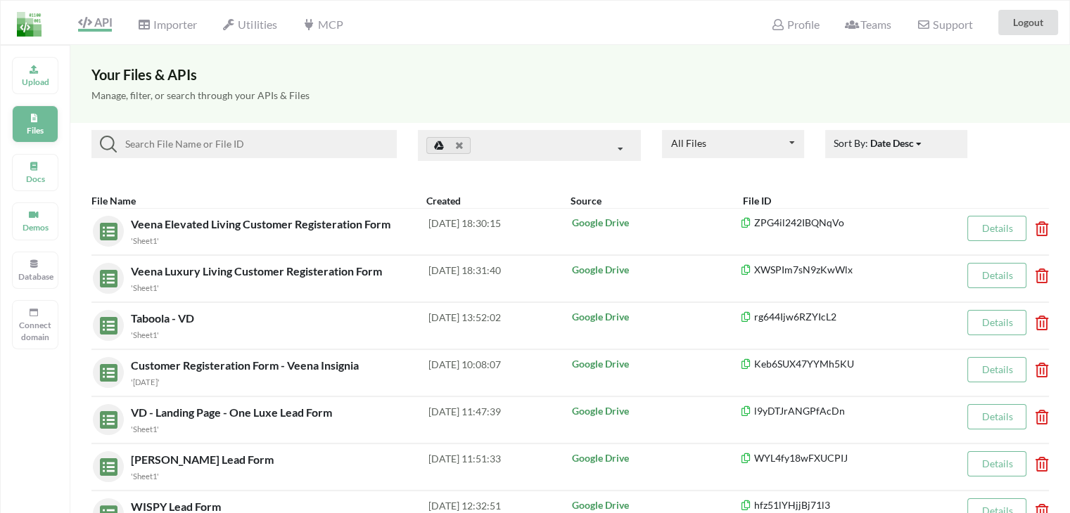
click at [41, 128] on p "Files" at bounding box center [35, 130] width 34 height 12
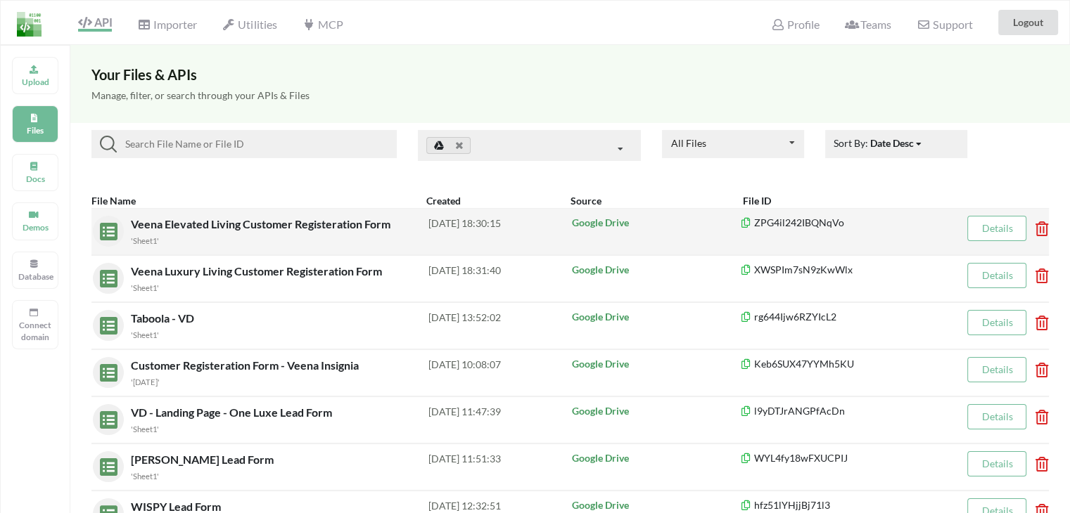
click at [227, 220] on span "Veena Elevated Living Customer Registeration Form" at bounding box center [262, 223] width 262 height 13
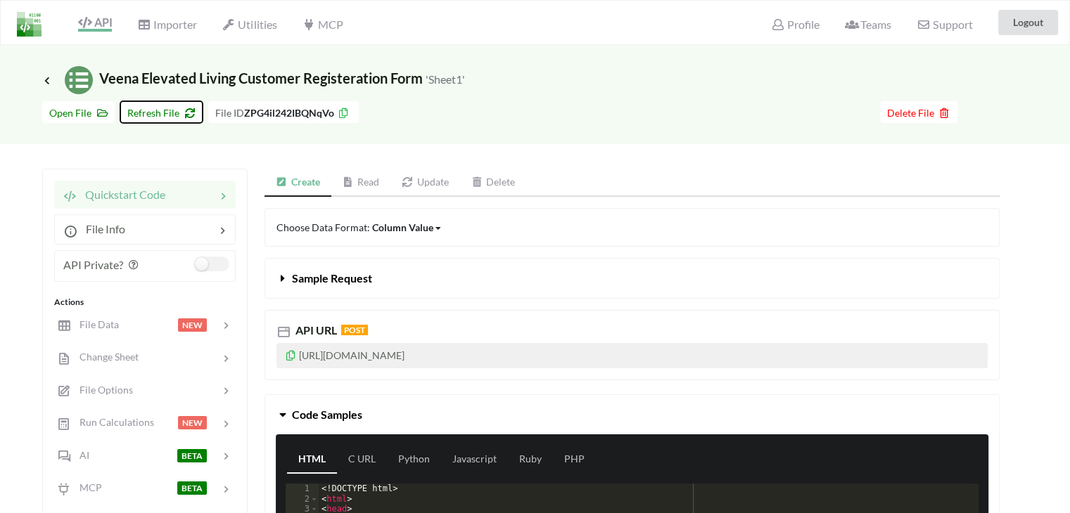
click at [169, 113] on span "Refresh File" at bounding box center [161, 113] width 68 height 12
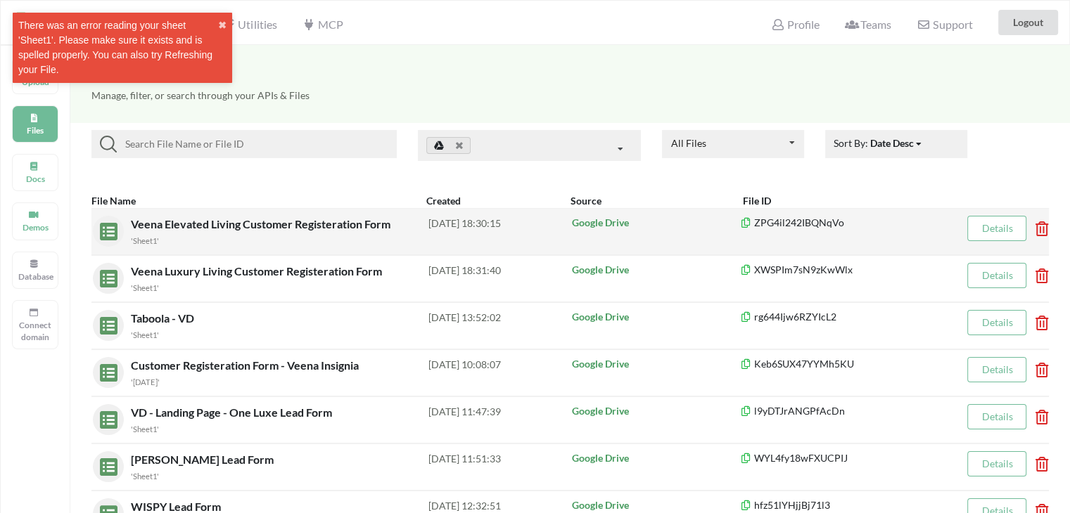
click at [248, 223] on span "Veena Elevated Living Customer Registeration Form" at bounding box center [262, 223] width 262 height 13
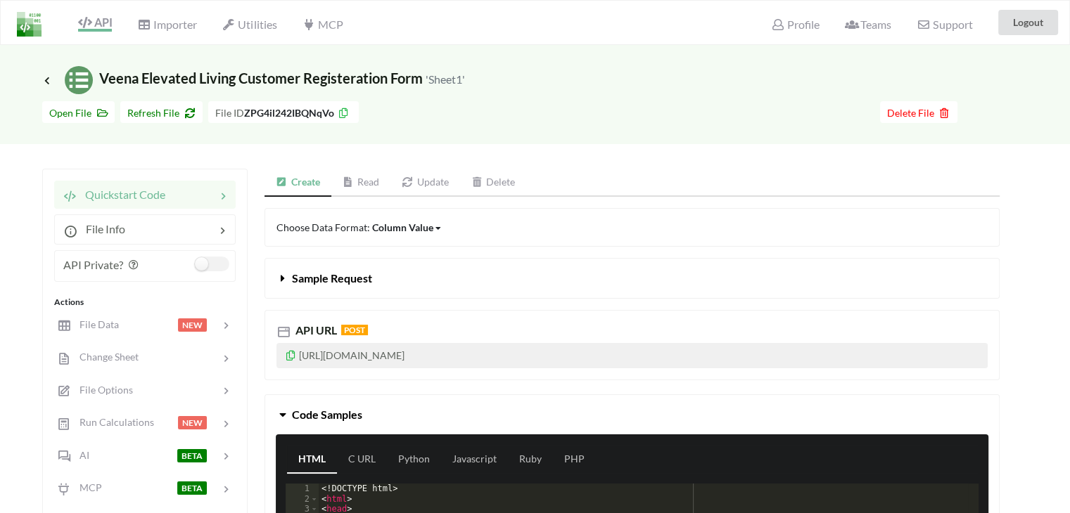
click at [487, 181] on link "Delete" at bounding box center [493, 183] width 67 height 28
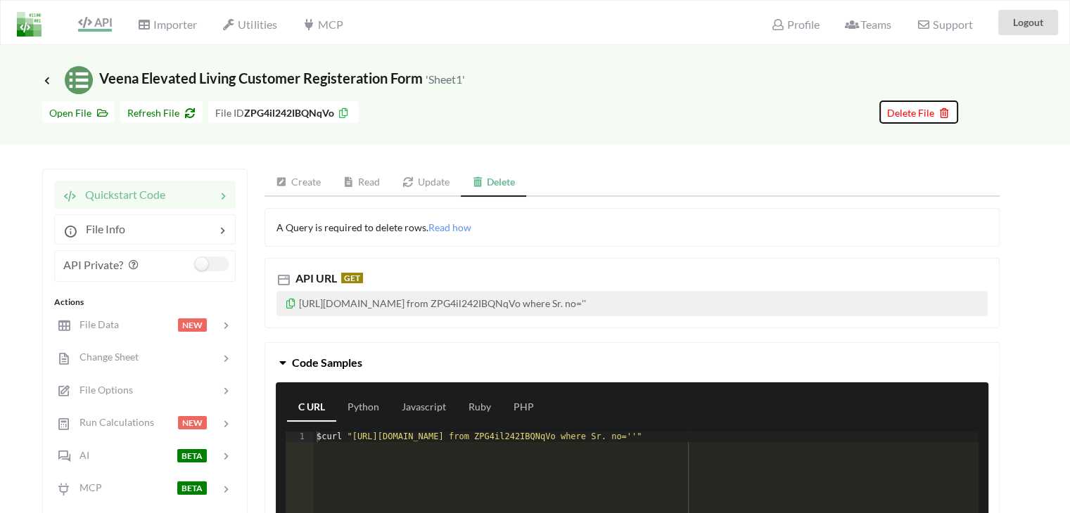
click at [907, 107] on span "Delete File" at bounding box center [918, 113] width 63 height 12
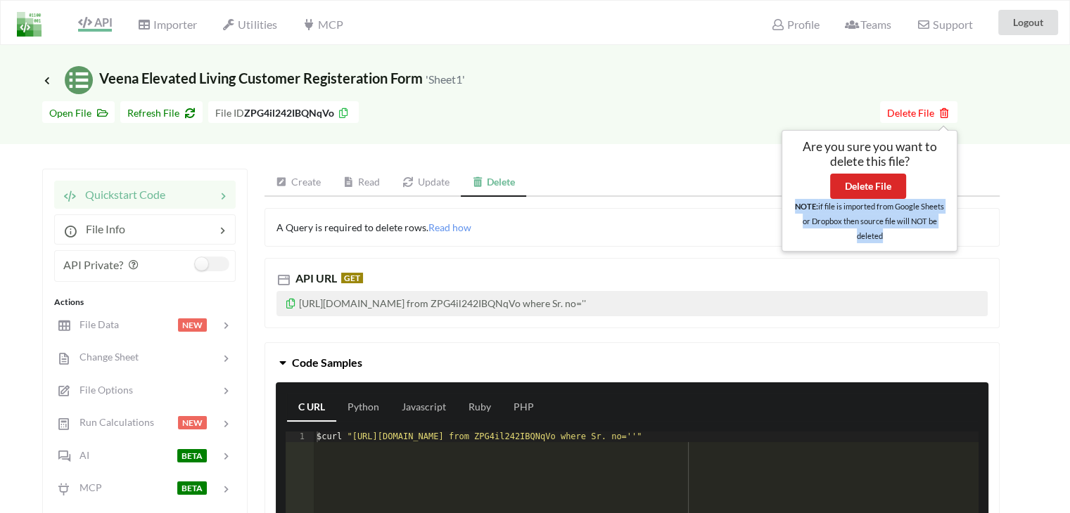
drag, startPoint x: 914, startPoint y: 236, endPoint x: 788, endPoint y: 212, distance: 128.3
click at [788, 212] on div "Are you sure you want to delete this file? Delete File NOTE: if file is importe…" at bounding box center [869, 191] width 176 height 122
click at [46, 81] on icon at bounding box center [47, 80] width 13 height 11
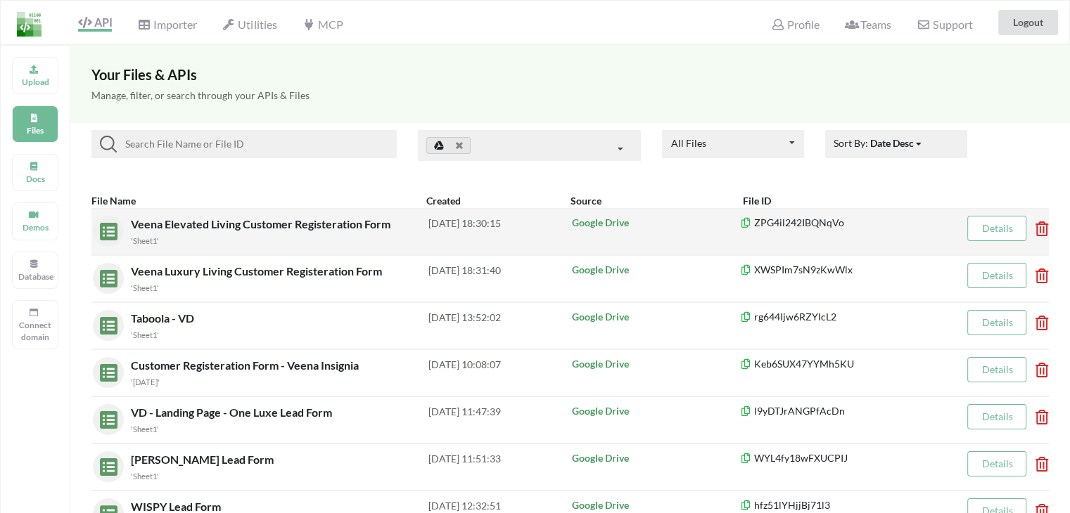
click at [1039, 227] on icon at bounding box center [1037, 225] width 4 height 6
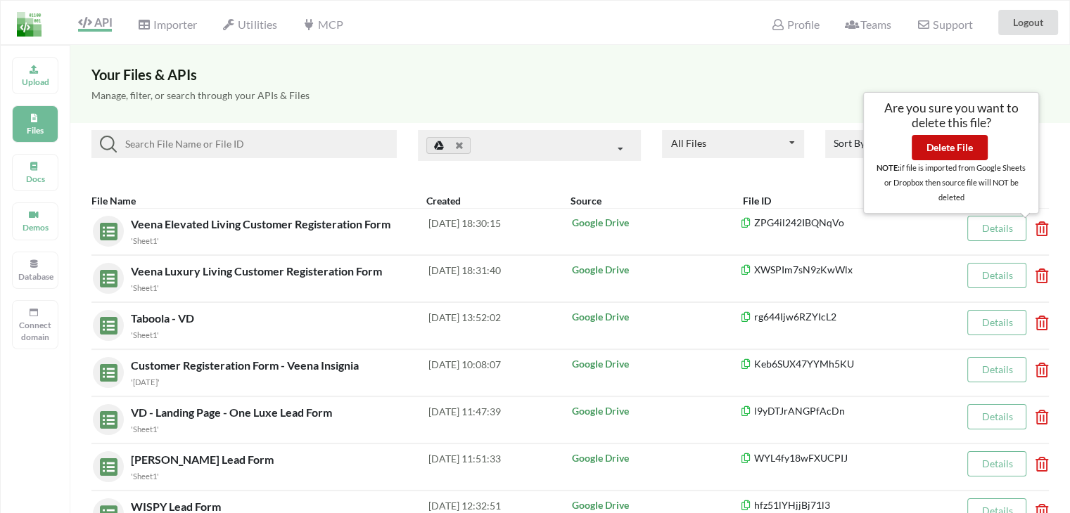
click at [957, 151] on button "Delete File" at bounding box center [949, 147] width 76 height 25
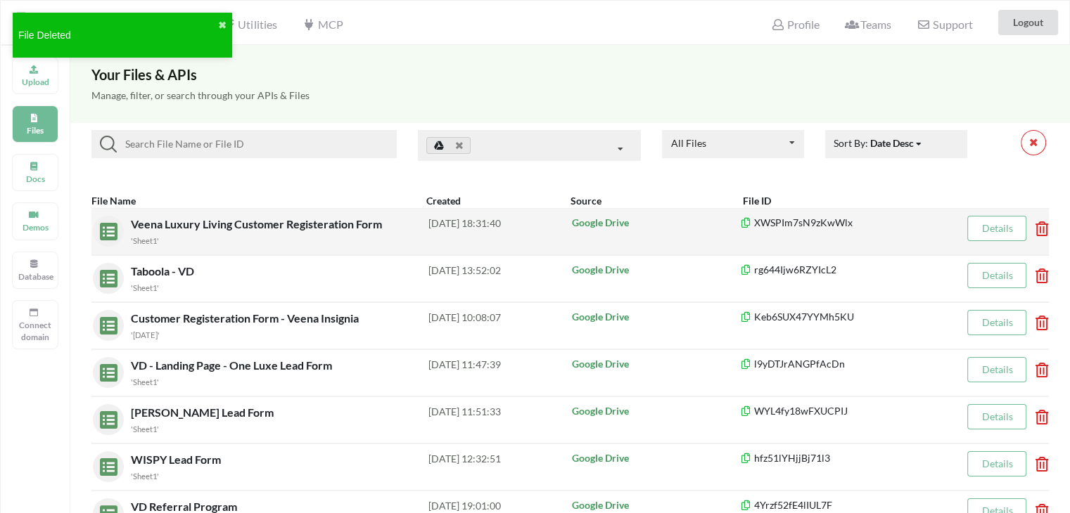
click at [1037, 223] on icon at bounding box center [1037, 225] width 4 height 6
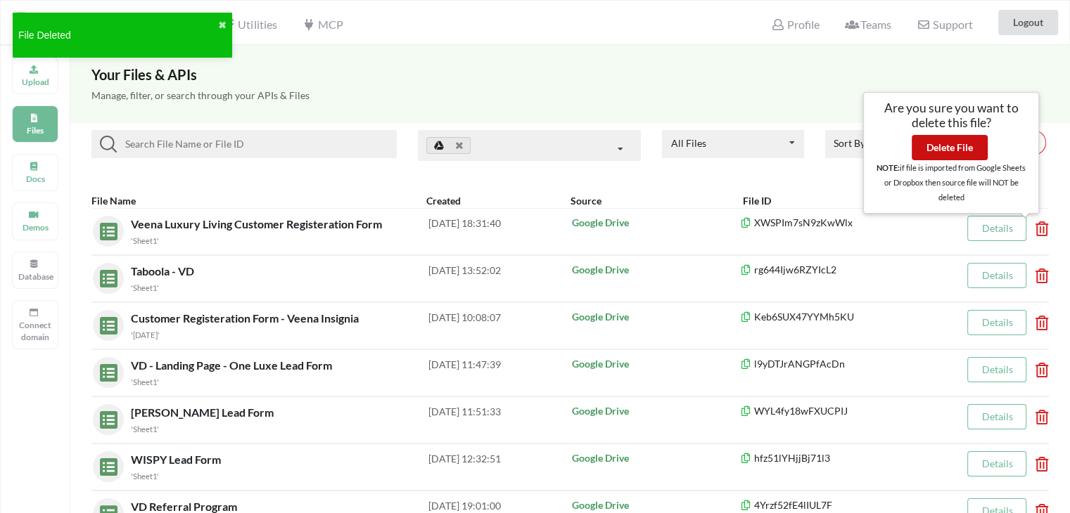
click at [958, 150] on button "Delete File" at bounding box center [949, 147] width 76 height 25
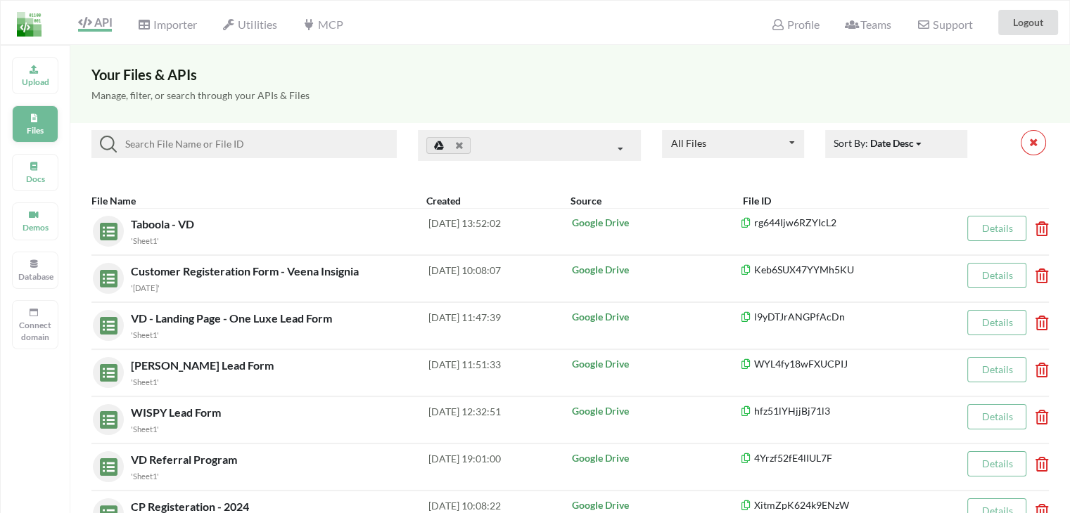
click at [39, 127] on p "Files" at bounding box center [35, 130] width 34 height 12
click at [40, 82] on p "Upload" at bounding box center [35, 82] width 34 height 12
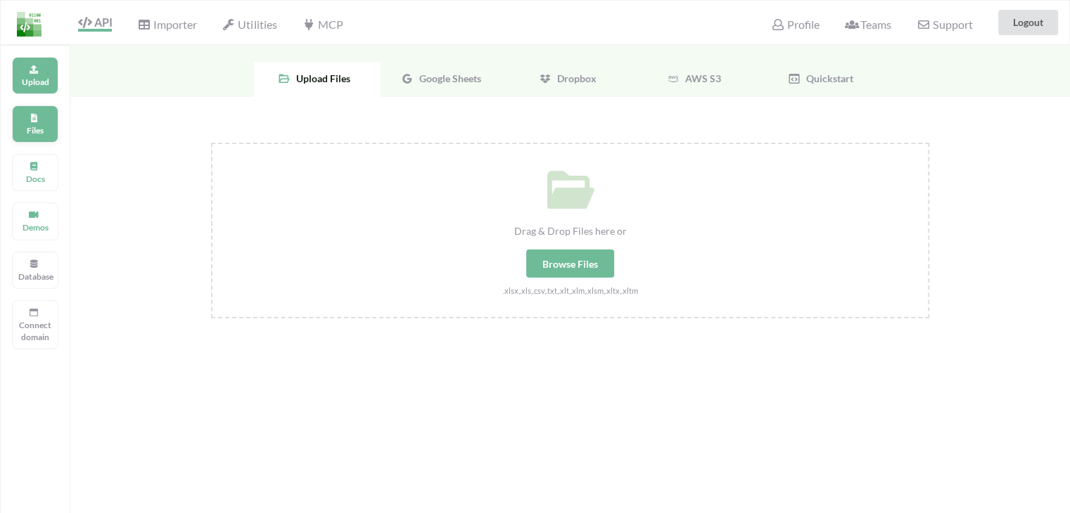
click at [36, 124] on p "Files" at bounding box center [35, 130] width 34 height 12
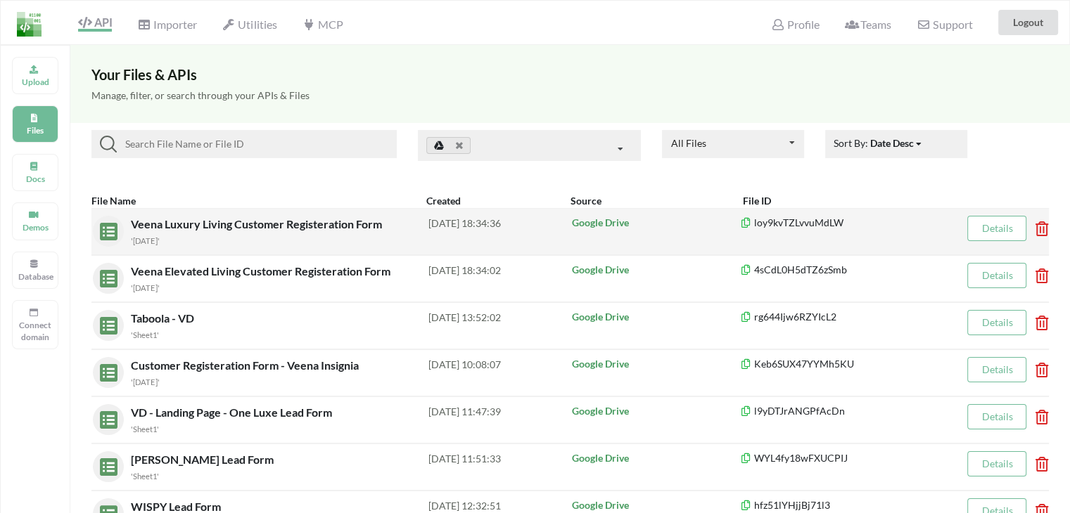
click at [298, 221] on span "Veena Luxury Living Customer Registeration Form" at bounding box center [258, 223] width 254 height 13
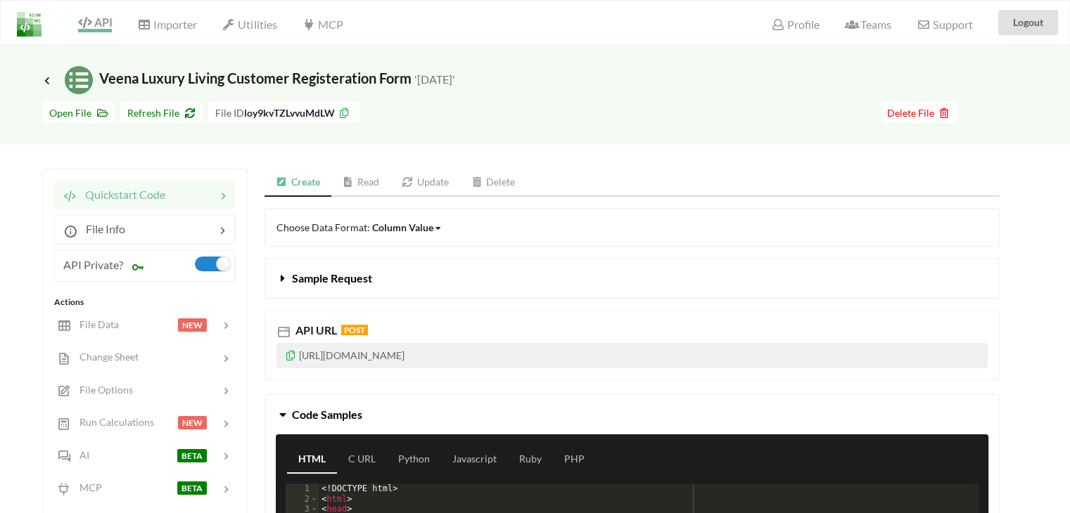
click at [79, 17] on icon at bounding box center [84, 22] width 13 height 11
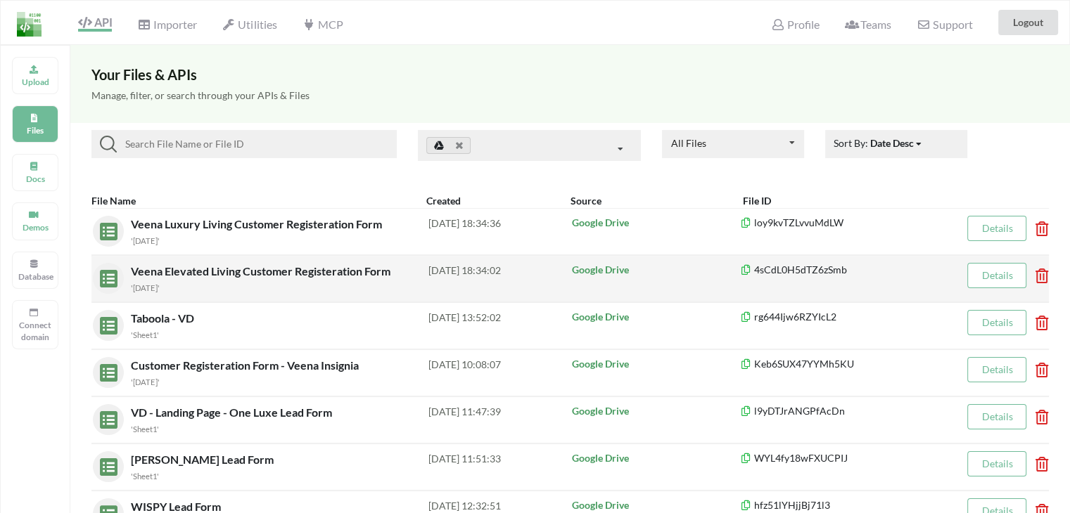
click at [191, 269] on span "Veena Elevated Living Customer Registeration Form" at bounding box center [262, 270] width 262 height 13
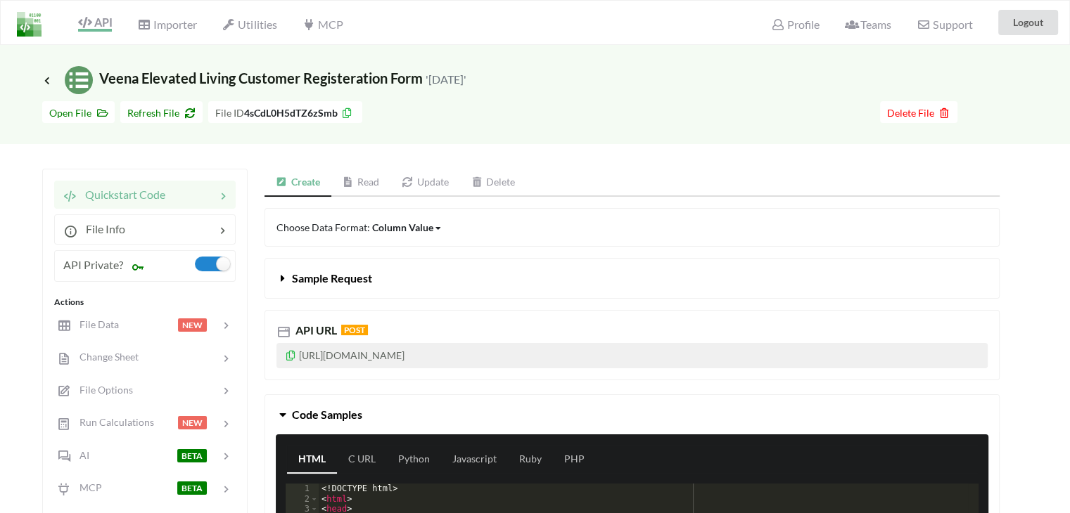
click at [207, 252] on div "API Private?" at bounding box center [144, 266] width 181 height 32
click at [213, 265] on label at bounding box center [212, 264] width 34 height 15
click at [402, 354] on p "[URL][DOMAIN_NAME]" at bounding box center [631, 355] width 711 height 25
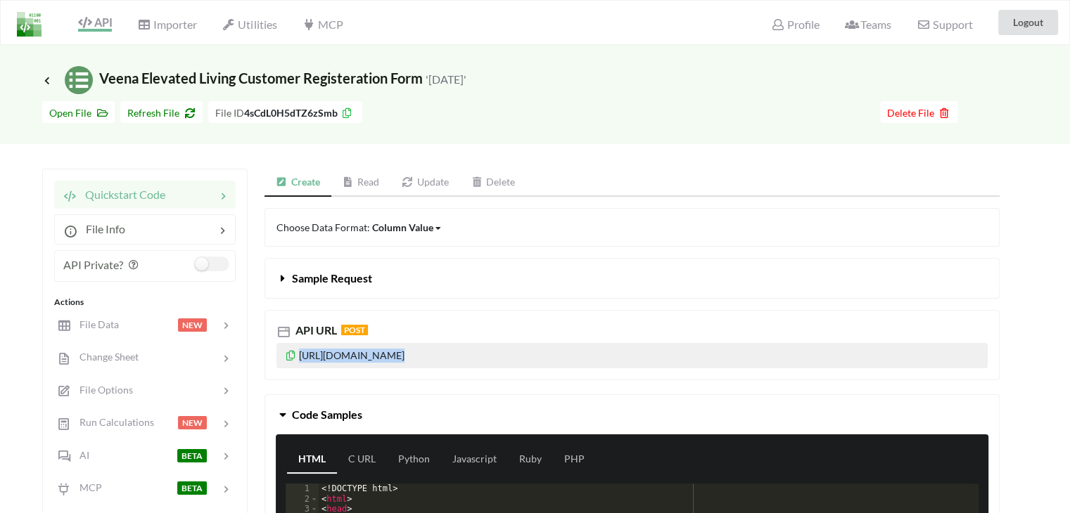
copy p "[URL][DOMAIN_NAME]"
click at [121, 355] on span "Change Sheet" at bounding box center [104, 357] width 69 height 12
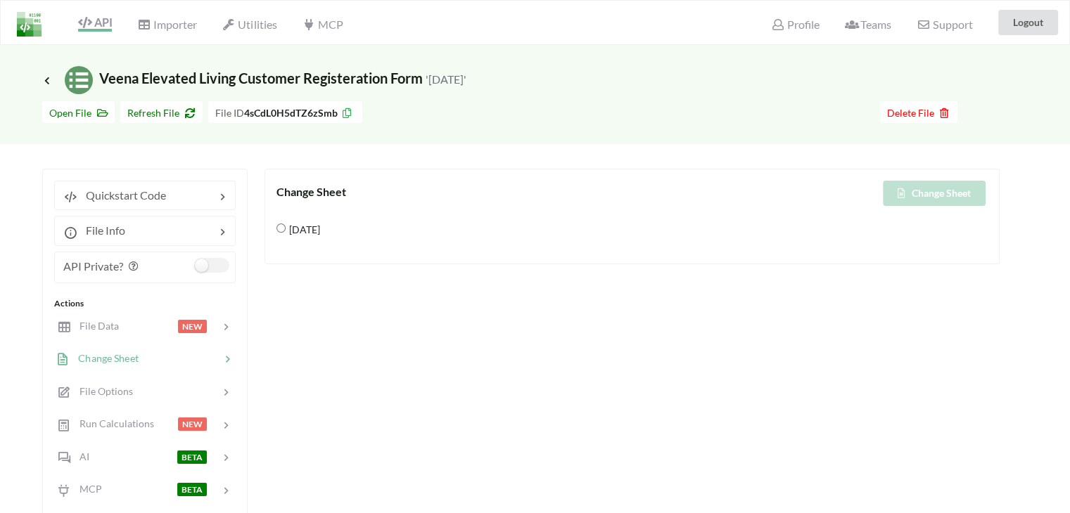
click at [279, 224] on 2025 "[DATE]" at bounding box center [280, 228] width 9 height 9
radio 2025 "true"
click at [926, 189] on div "Change Sheet" at bounding box center [810, 193] width 356 height 25
click at [150, 113] on span "Refresh File" at bounding box center [161, 113] width 68 height 12
click at [350, 112] on icon at bounding box center [347, 111] width 12 height 10
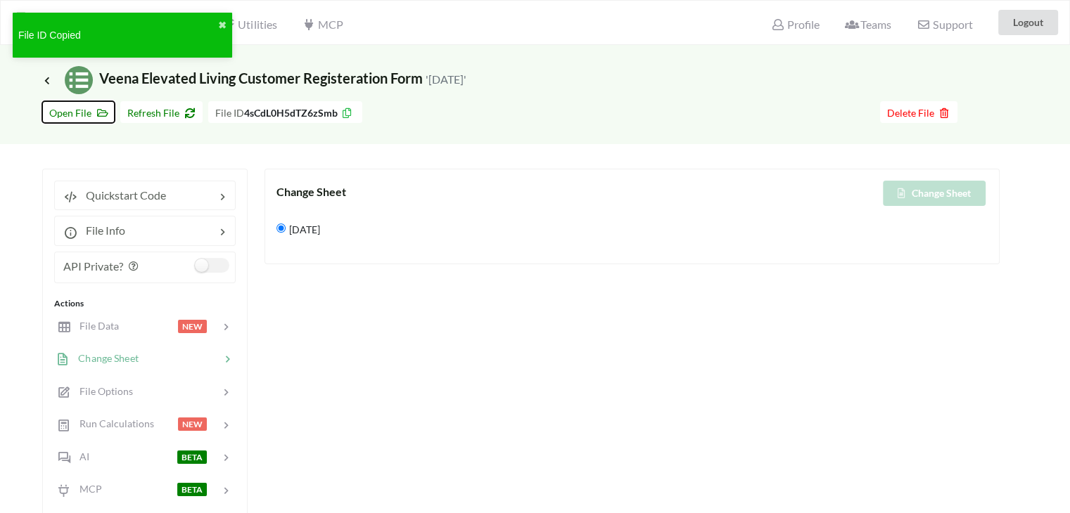
click at [65, 110] on span "Open File" at bounding box center [78, 113] width 58 height 12
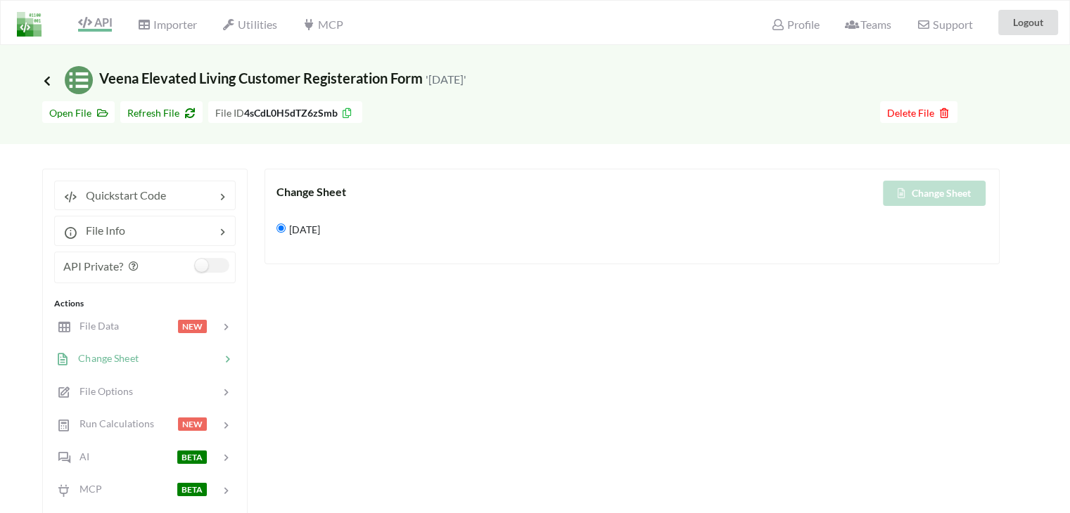
click at [43, 81] on icon at bounding box center [47, 80] width 13 height 11
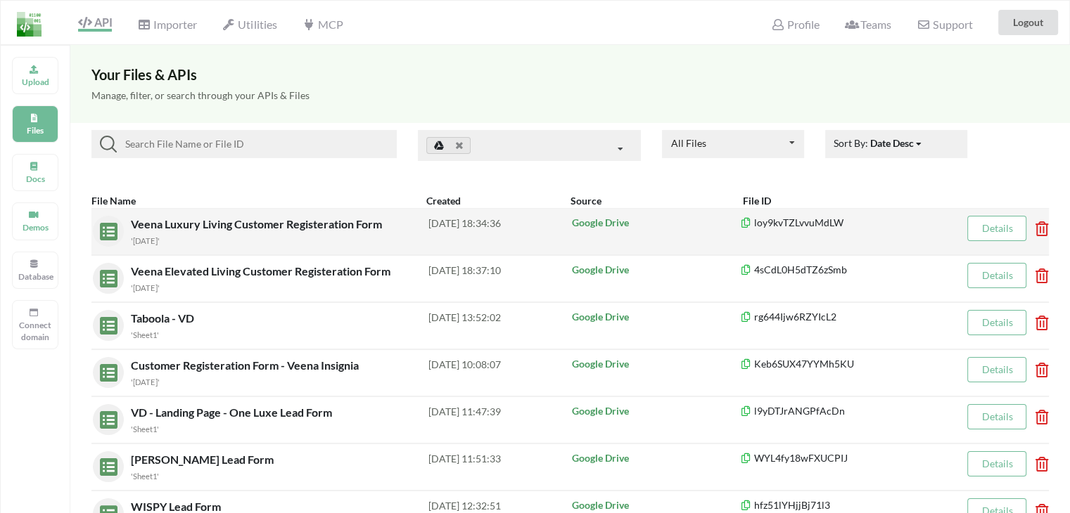
click at [187, 224] on span "Veena Luxury Living Customer Registeration Form" at bounding box center [258, 223] width 254 height 13
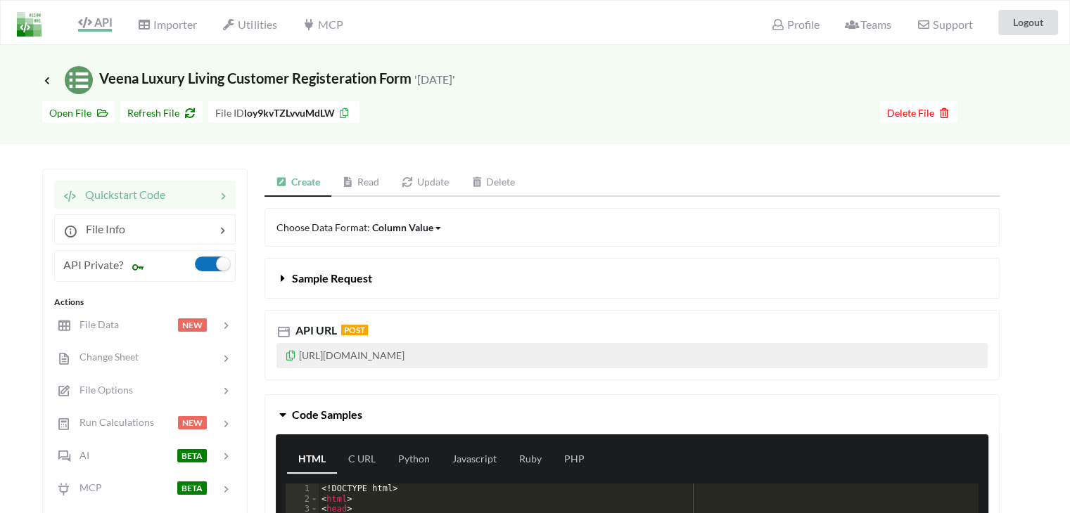
click at [227, 266] on label at bounding box center [212, 264] width 34 height 15
click at [530, 350] on p "[URL][DOMAIN_NAME]" at bounding box center [631, 355] width 711 height 25
copy p "loy9kvTZLvvuMdLW"
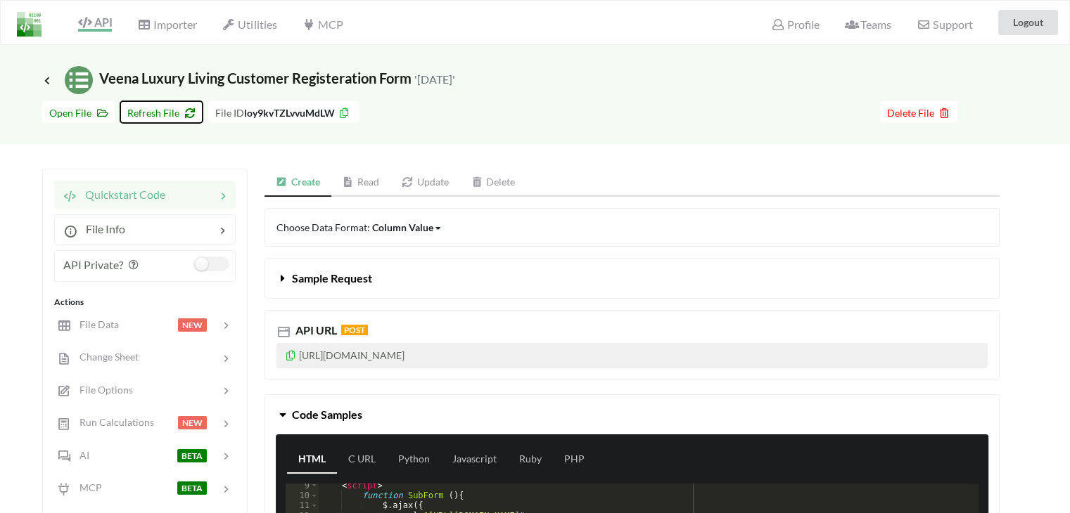
click at [177, 108] on span "Refresh File" at bounding box center [161, 113] width 68 height 12
click at [77, 113] on span "Open File" at bounding box center [78, 113] width 58 height 12
click at [98, 110] on icon at bounding box center [100, 111] width 12 height 10
click at [44, 84] on span "Icon Link" at bounding box center [48, 80] width 13 height 11
click at [49, 77] on icon at bounding box center [47, 80] width 13 height 11
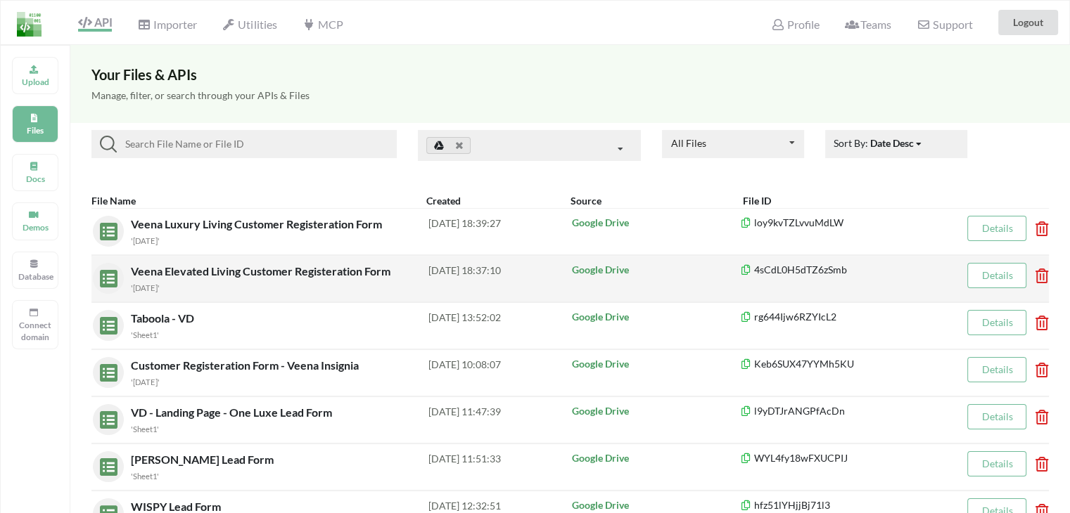
click at [162, 271] on span "Veena Elevated Living Customer Registeration Form" at bounding box center [262, 270] width 262 height 13
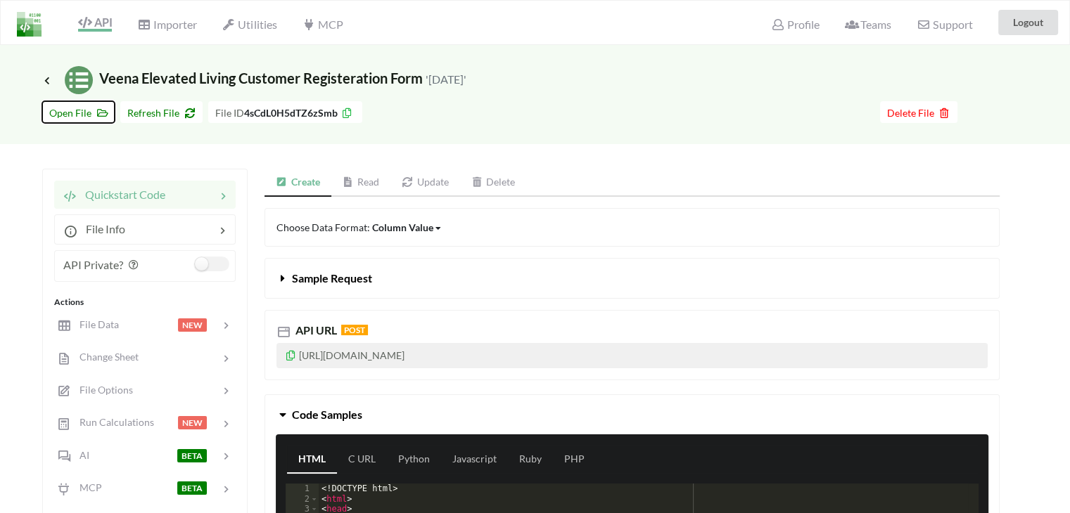
click at [77, 119] on button "Open File" at bounding box center [78, 112] width 72 height 22
